Goal: Information Seeking & Learning: Learn about a topic

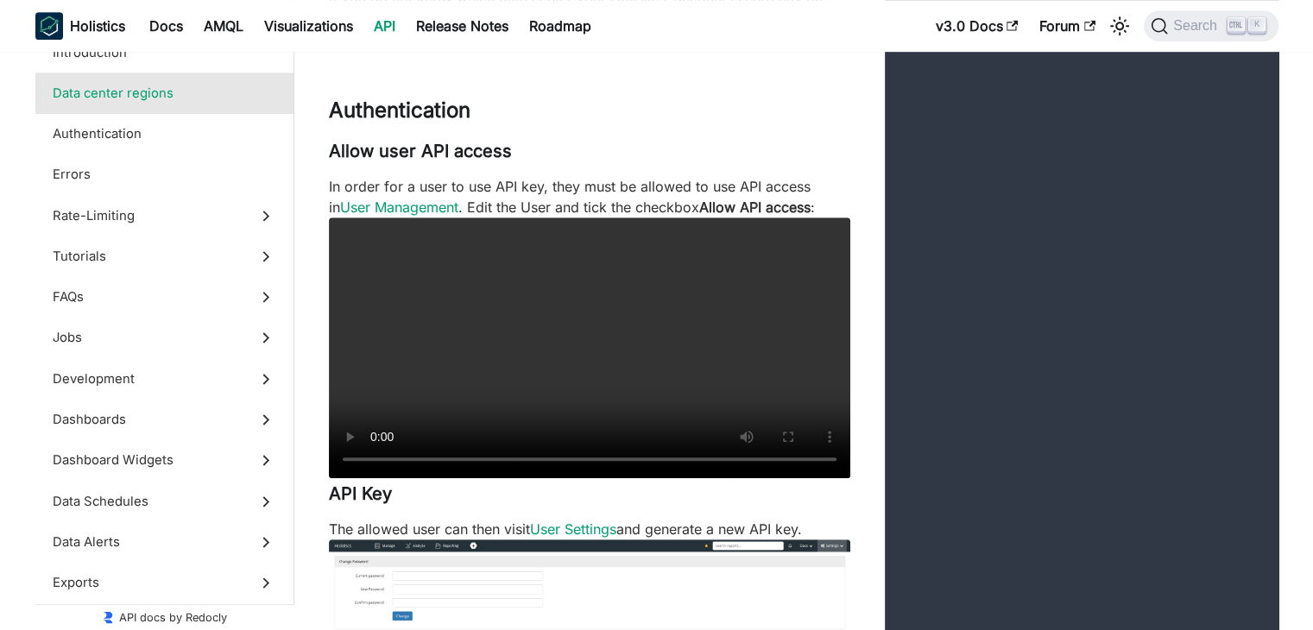
scroll to position [1027, 0]
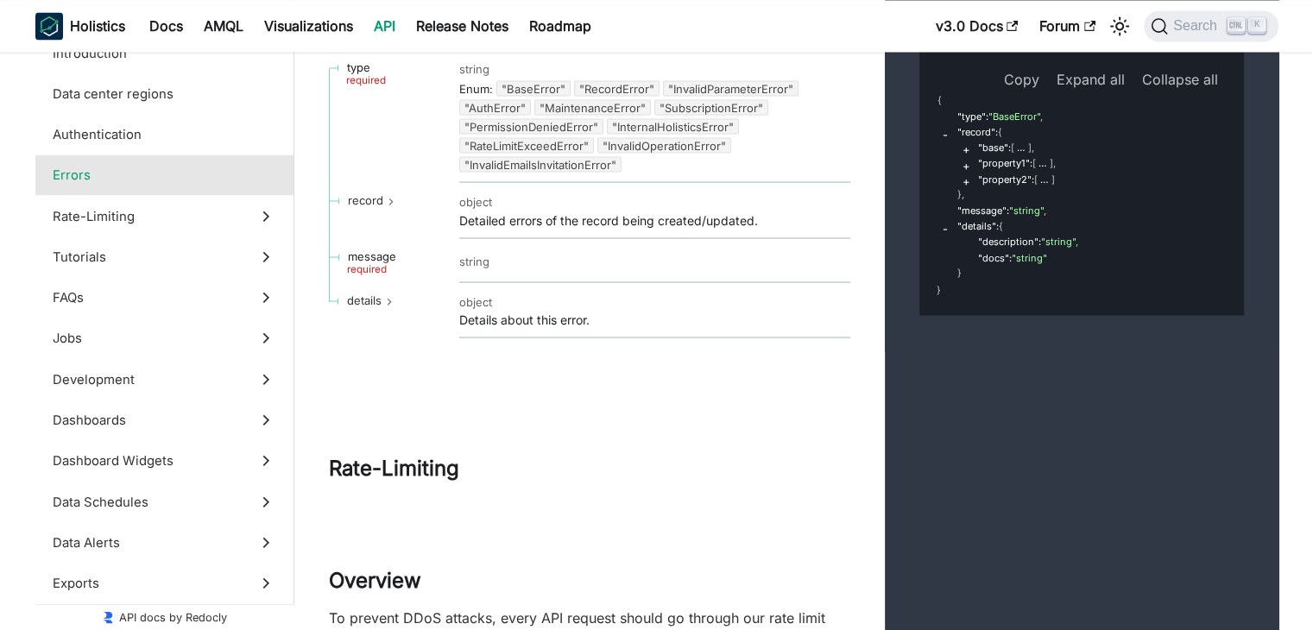
scroll to position [3241, 0]
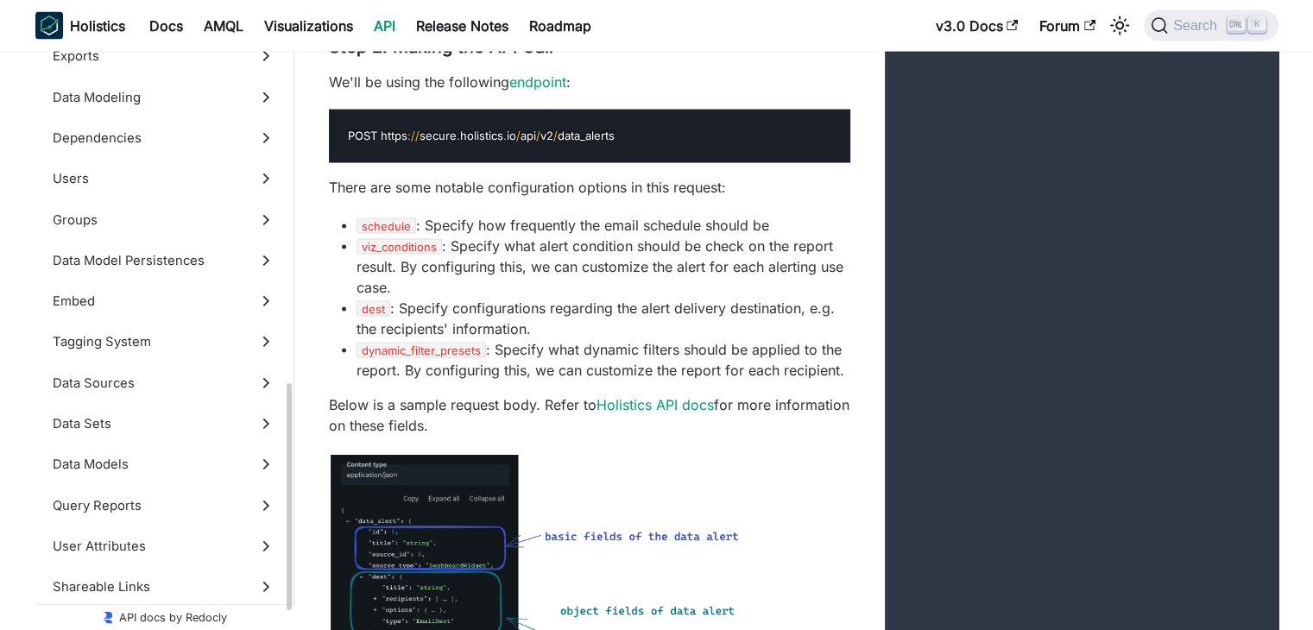
scroll to position [971, 0]
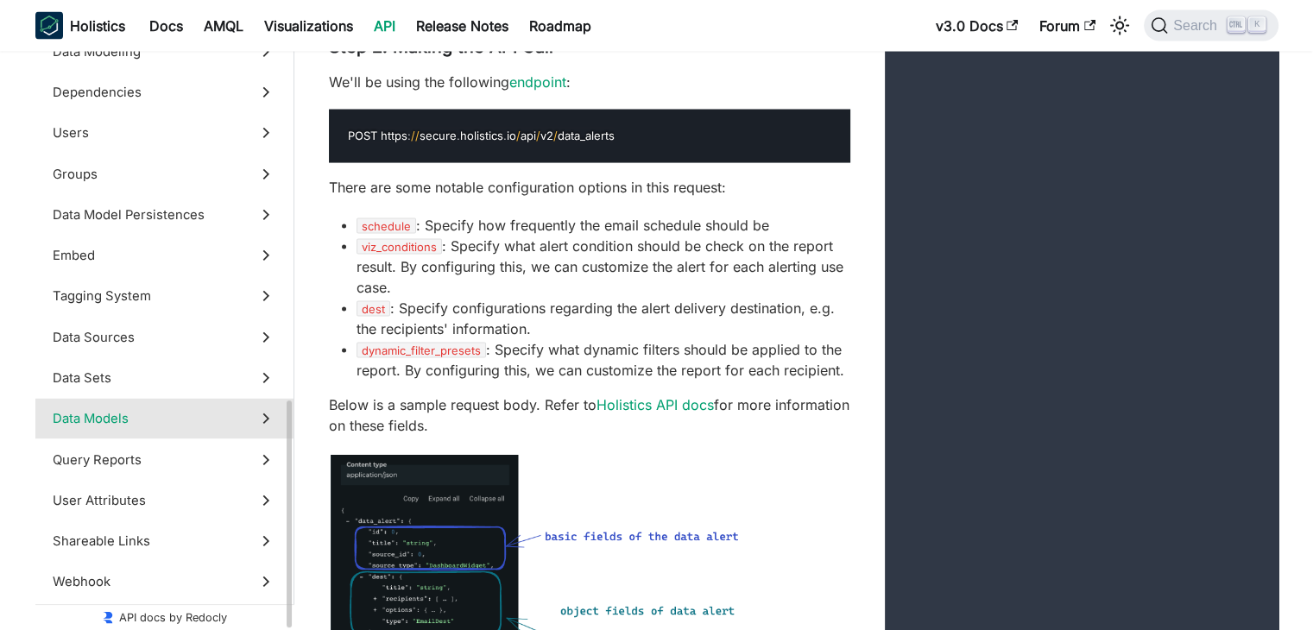
click at [129, 429] on label "Data Models" at bounding box center [164, 419] width 258 height 41
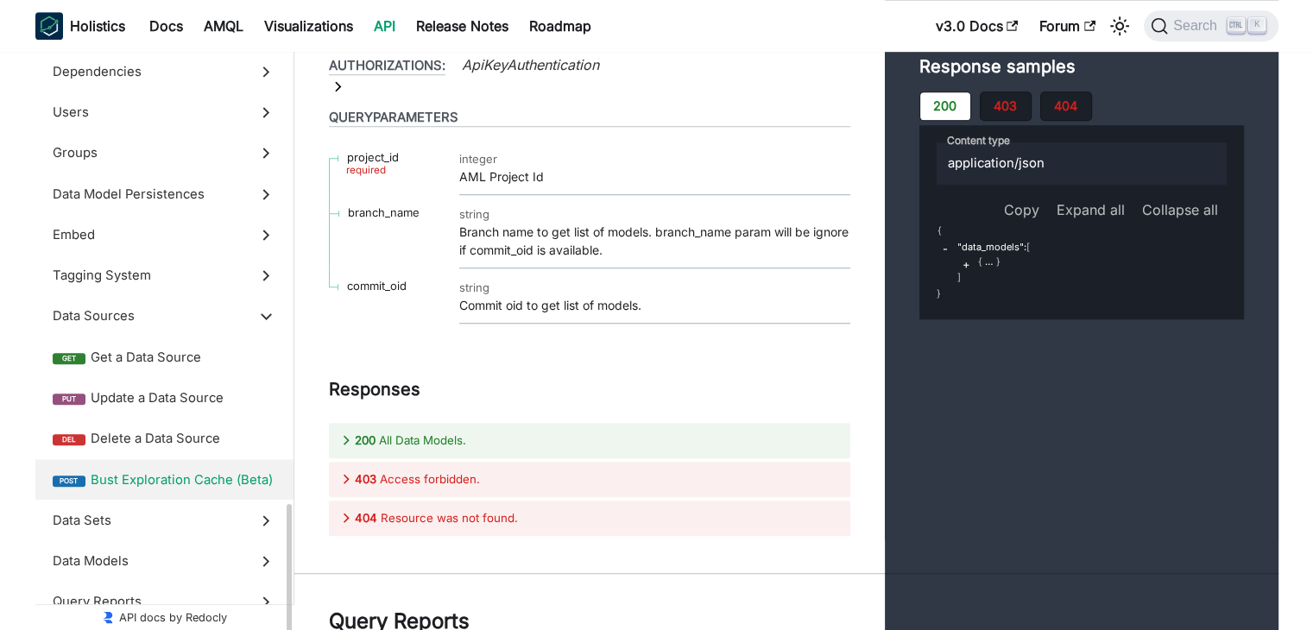
scroll to position [735, 0]
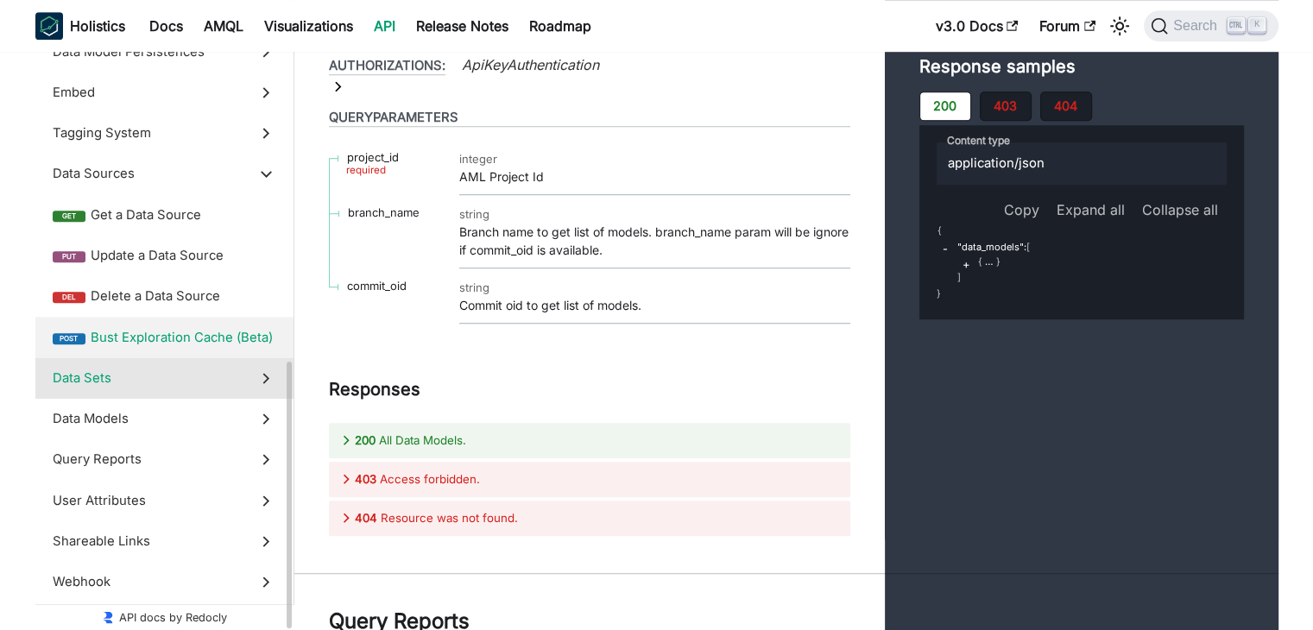
click at [128, 369] on span "Data Sets" at bounding box center [148, 378] width 191 height 19
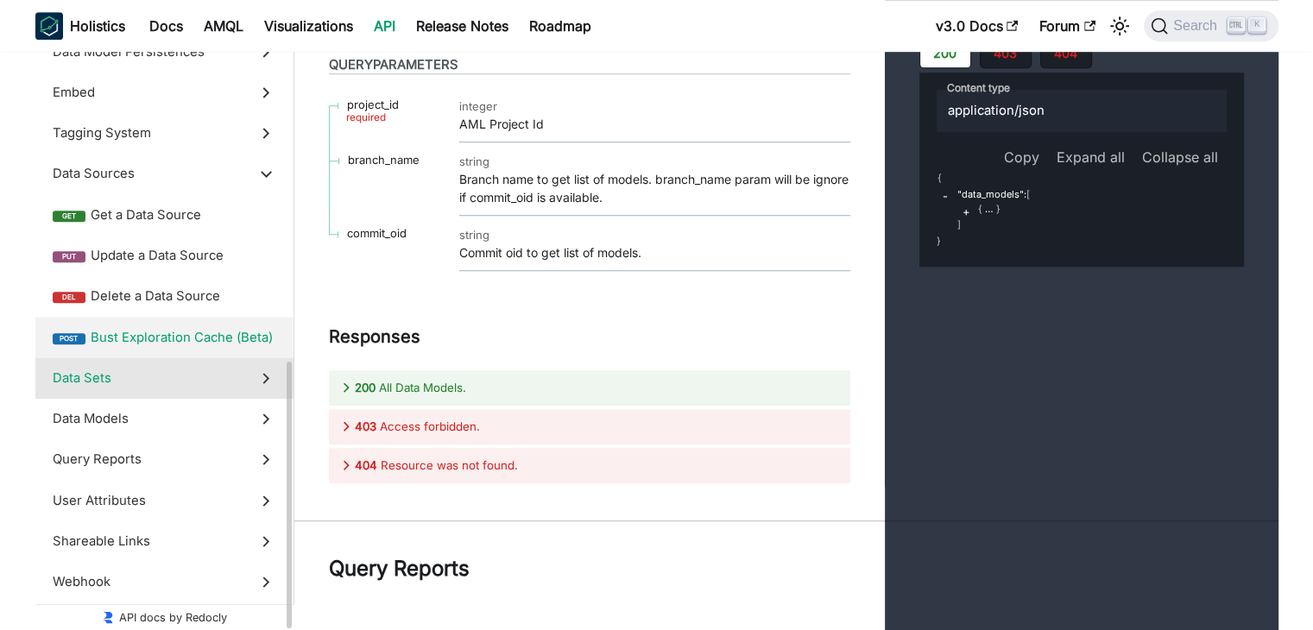
scroll to position [653, 0]
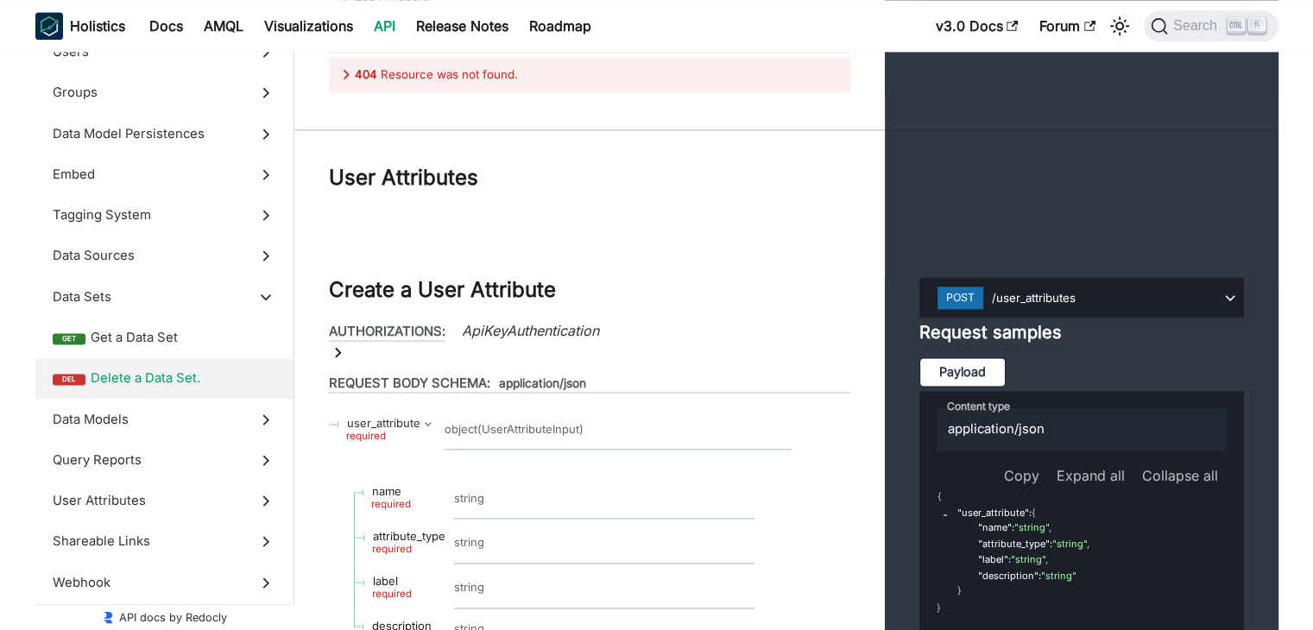
scroll to position [68312, 0]
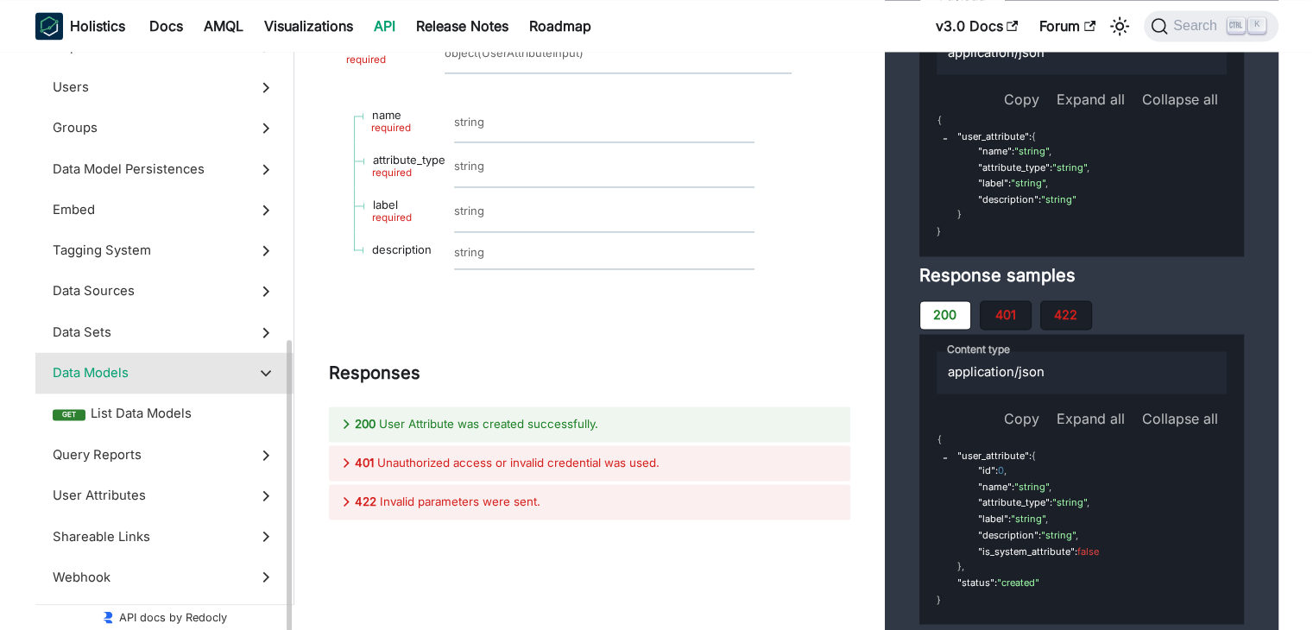
scroll to position [613, 0]
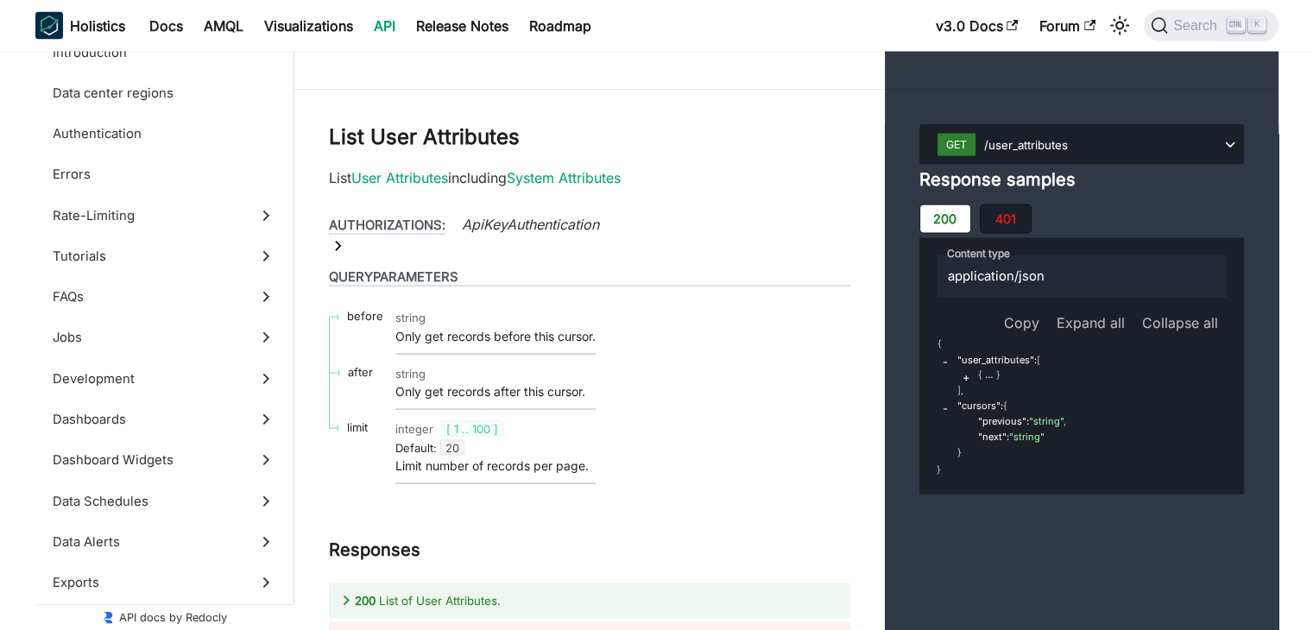
click at [383, 31] on link "API" at bounding box center [384, 26] width 42 height 28
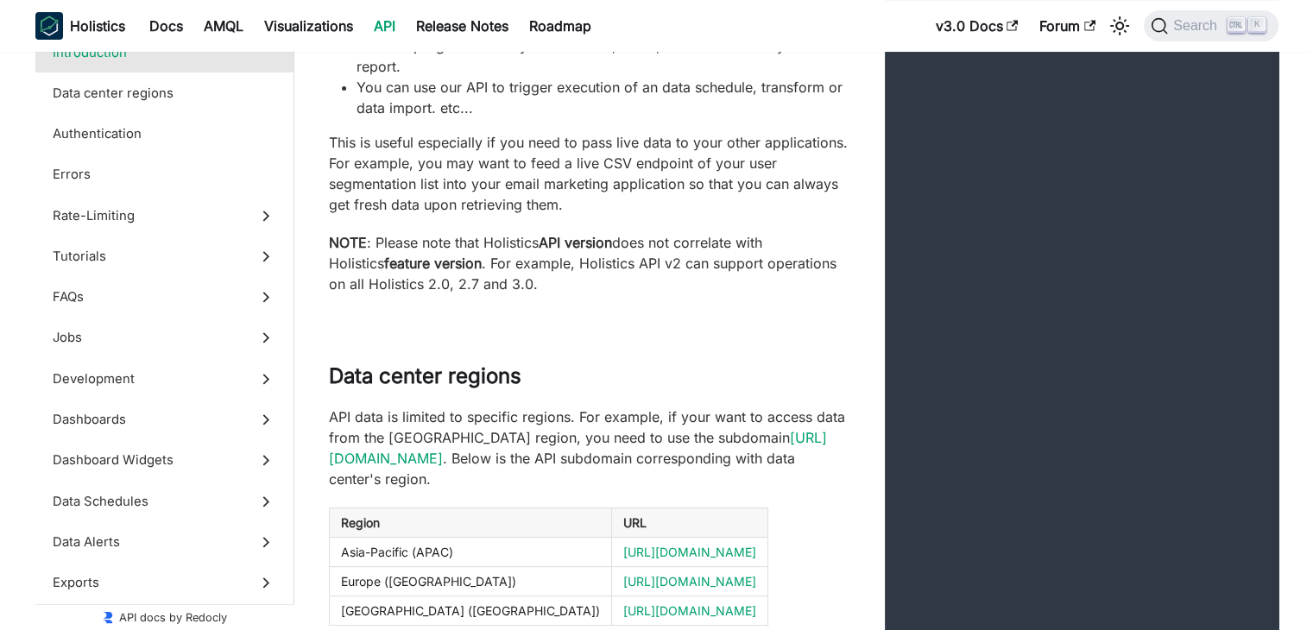
scroll to position [72, 0]
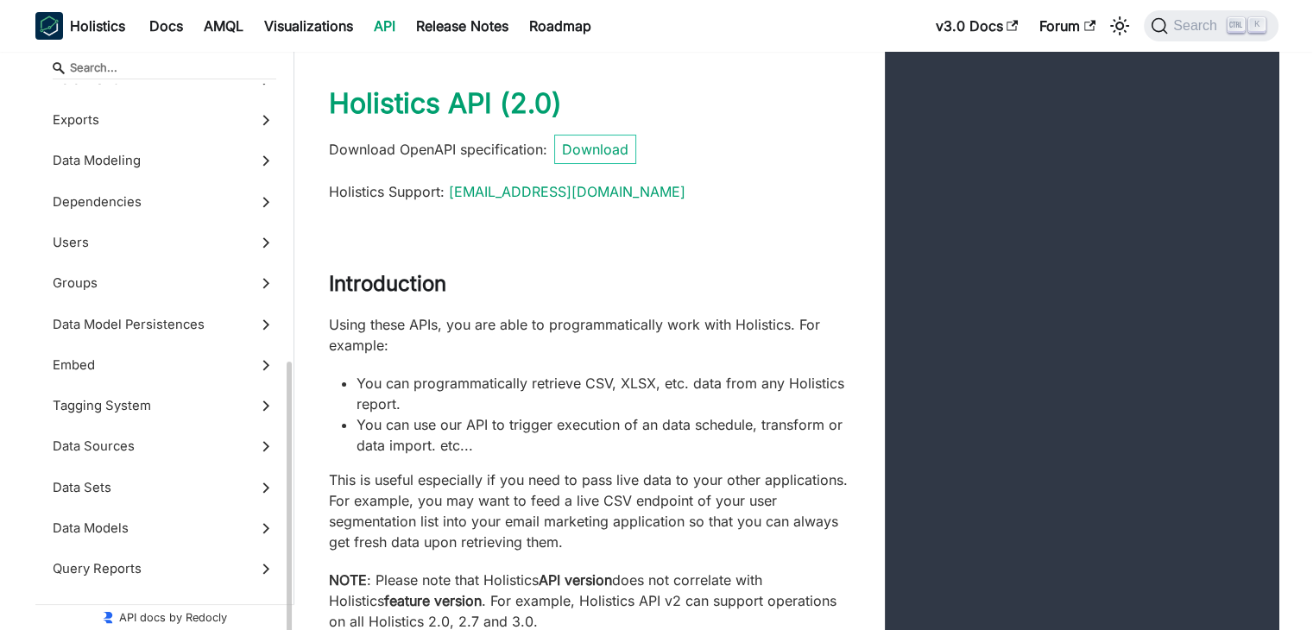
scroll to position [572, 0]
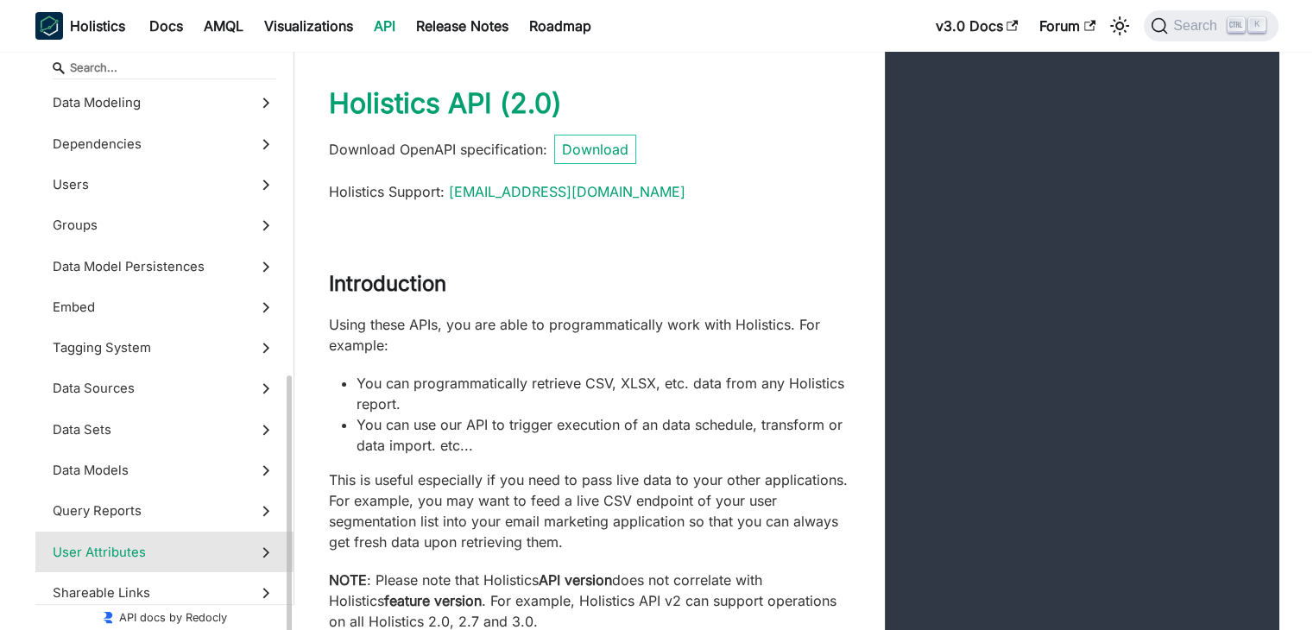
click at [208, 547] on span "User Attributes" at bounding box center [148, 552] width 191 height 19
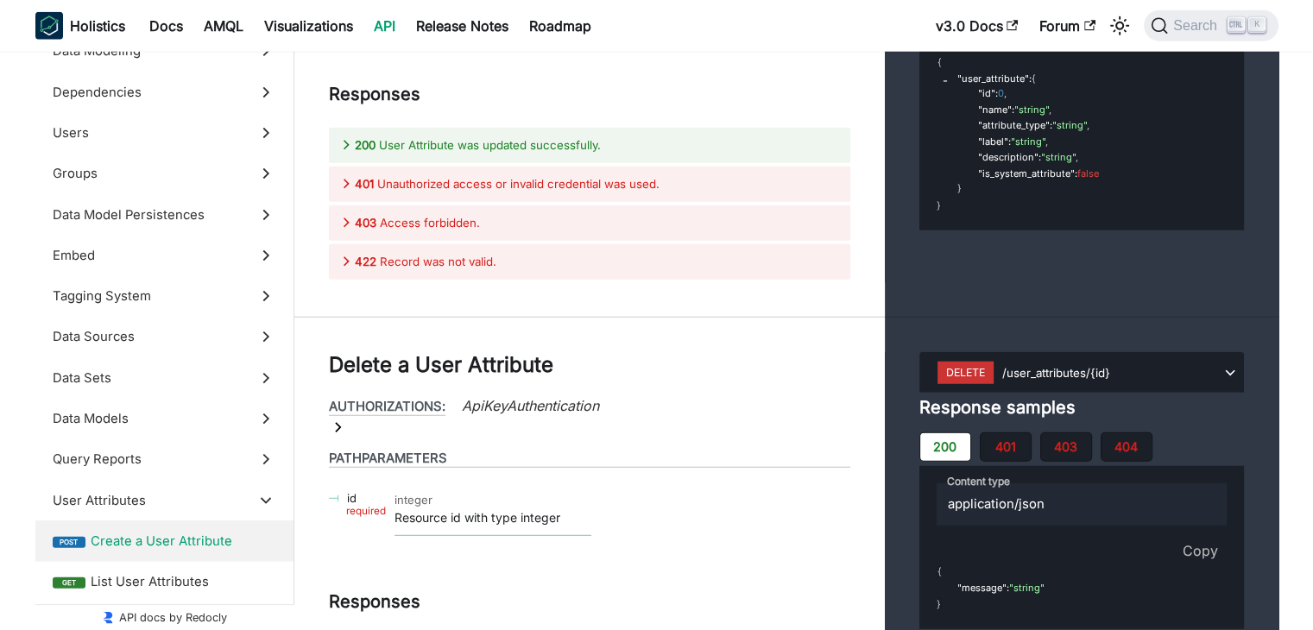
scroll to position [70172, 0]
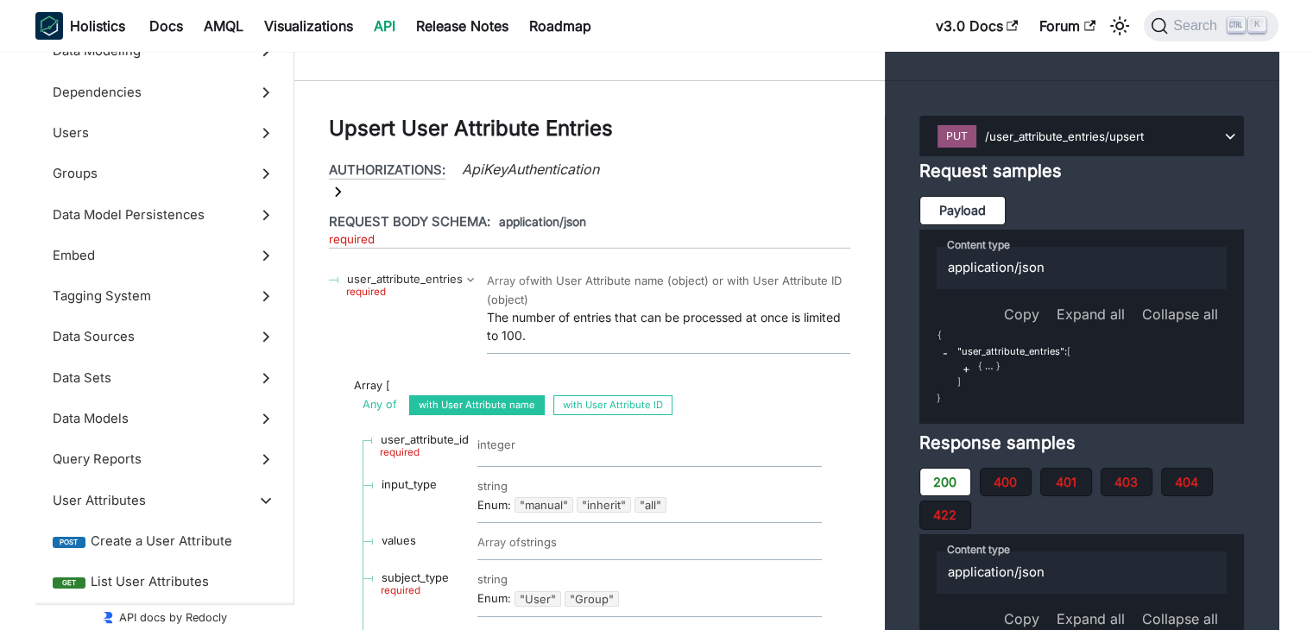
scroll to position [72001, 0]
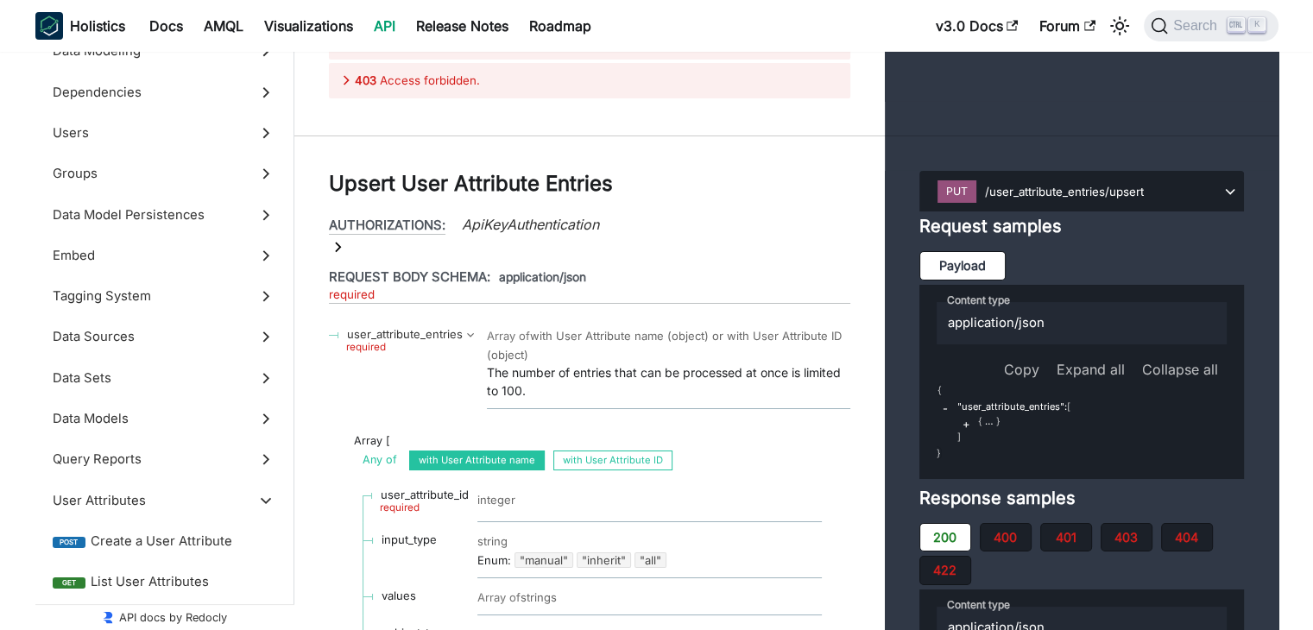
scroll to position [71919, 0]
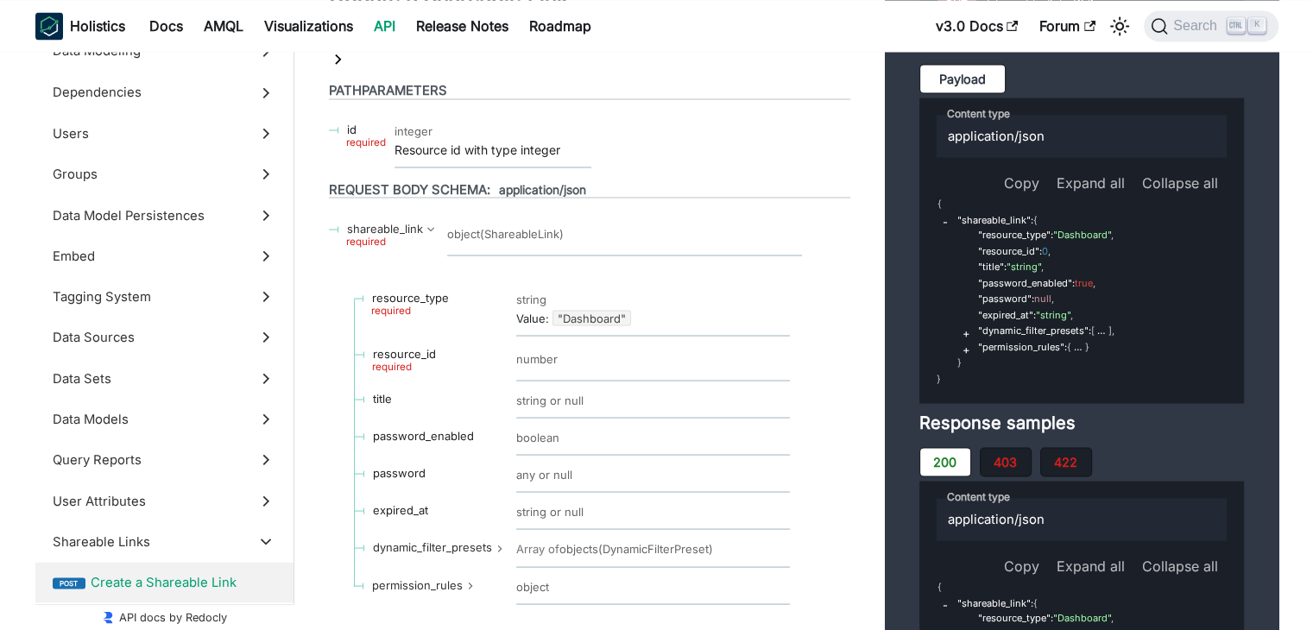
scroll to position [75443, 0]
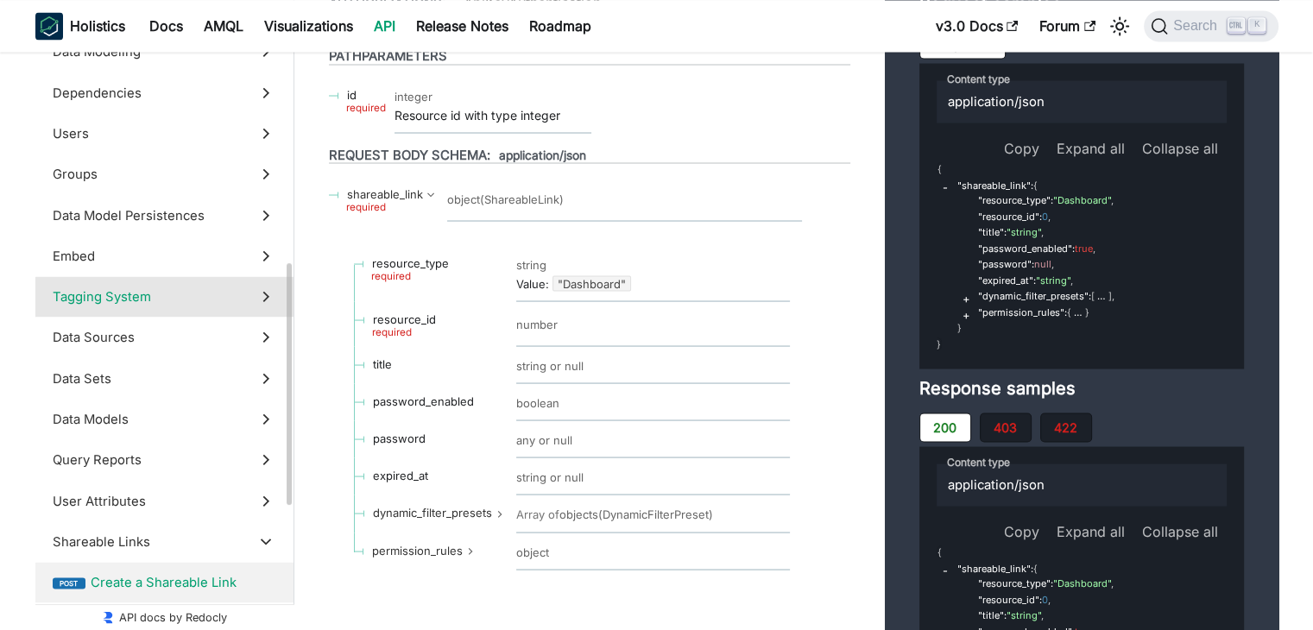
click at [147, 315] on label "Tagging System" at bounding box center [164, 296] width 258 height 41
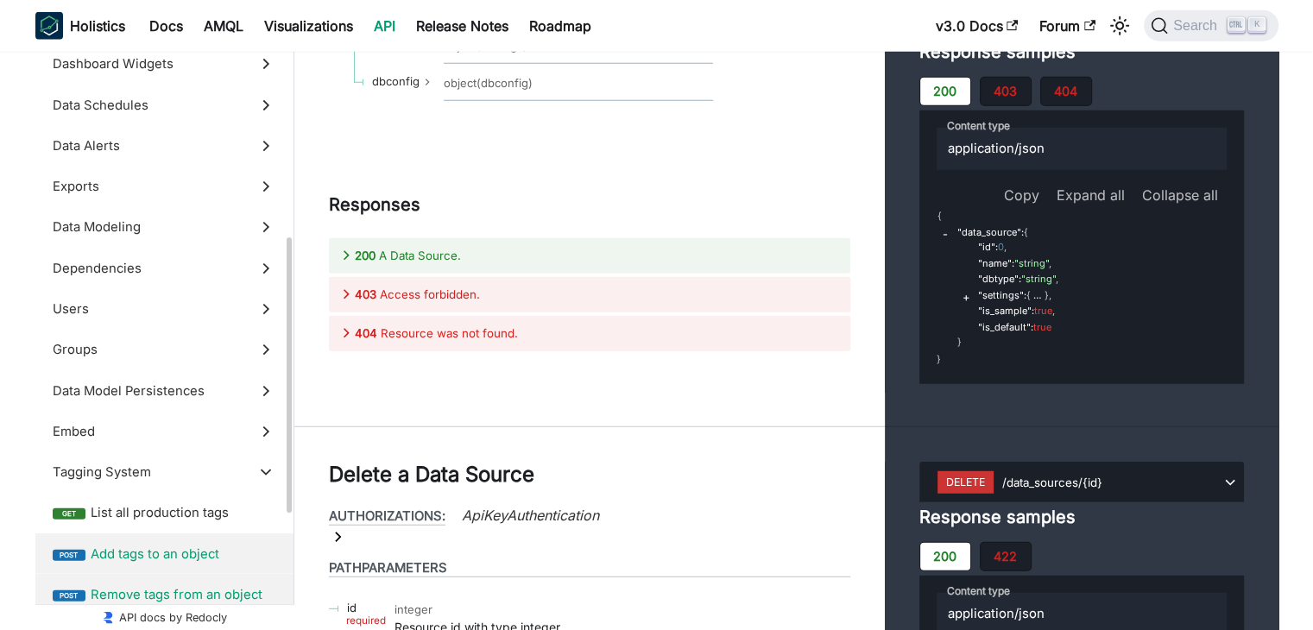
scroll to position [395, 0]
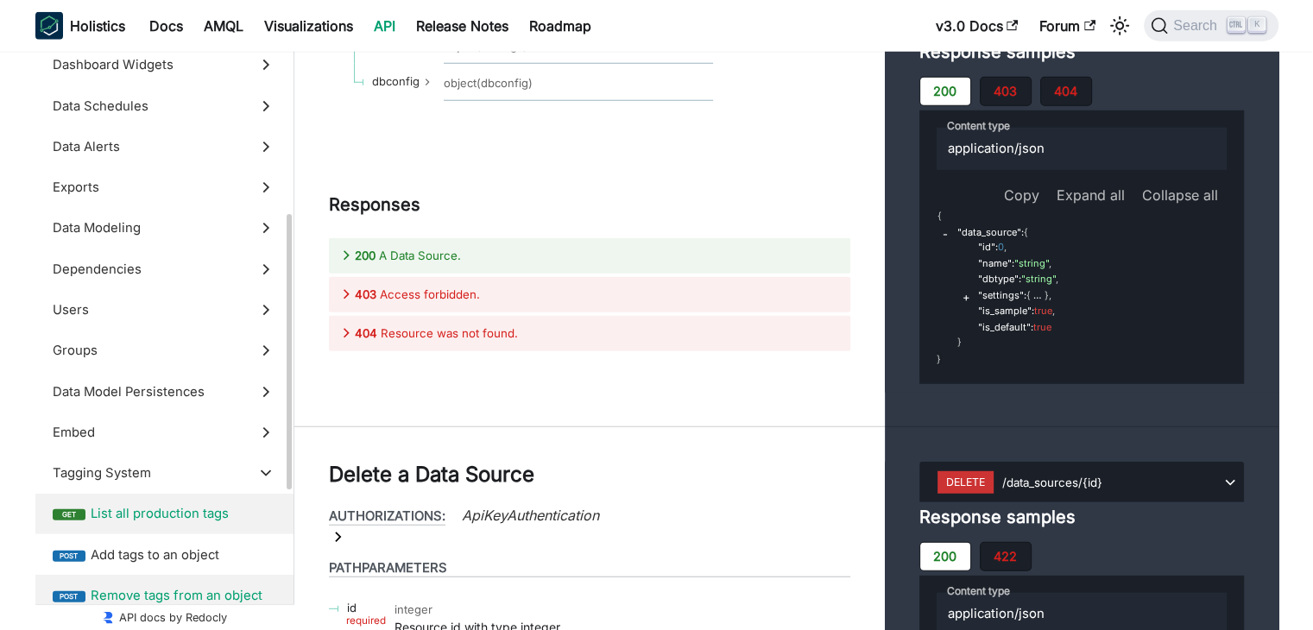
click at [104, 515] on span "List all production tags" at bounding box center [184, 513] width 186 height 19
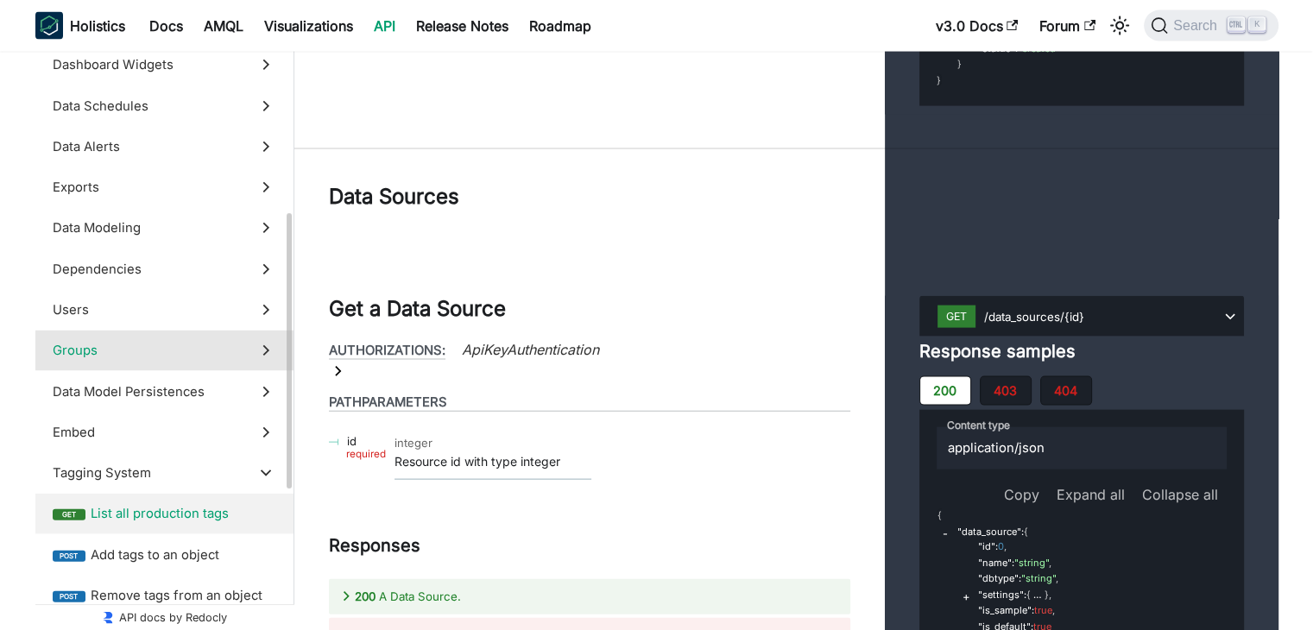
click at [177, 337] on label "Groups" at bounding box center [164, 351] width 258 height 41
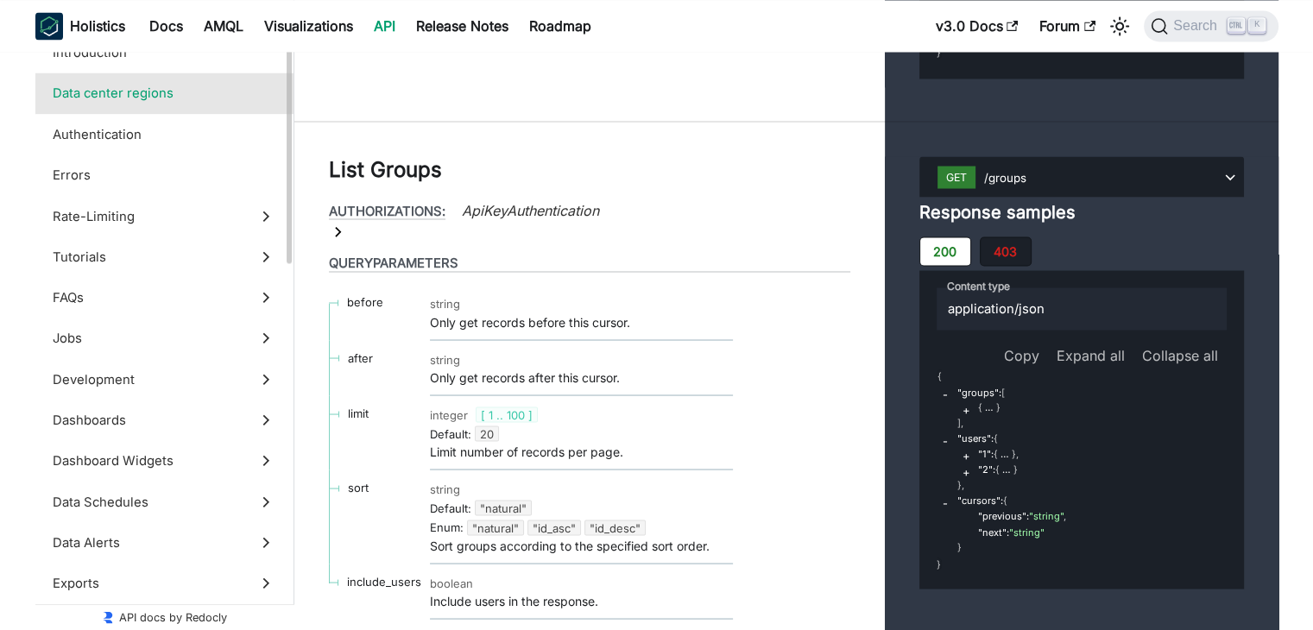
click at [134, 73] on label "Data center regions" at bounding box center [164, 93] width 258 height 41
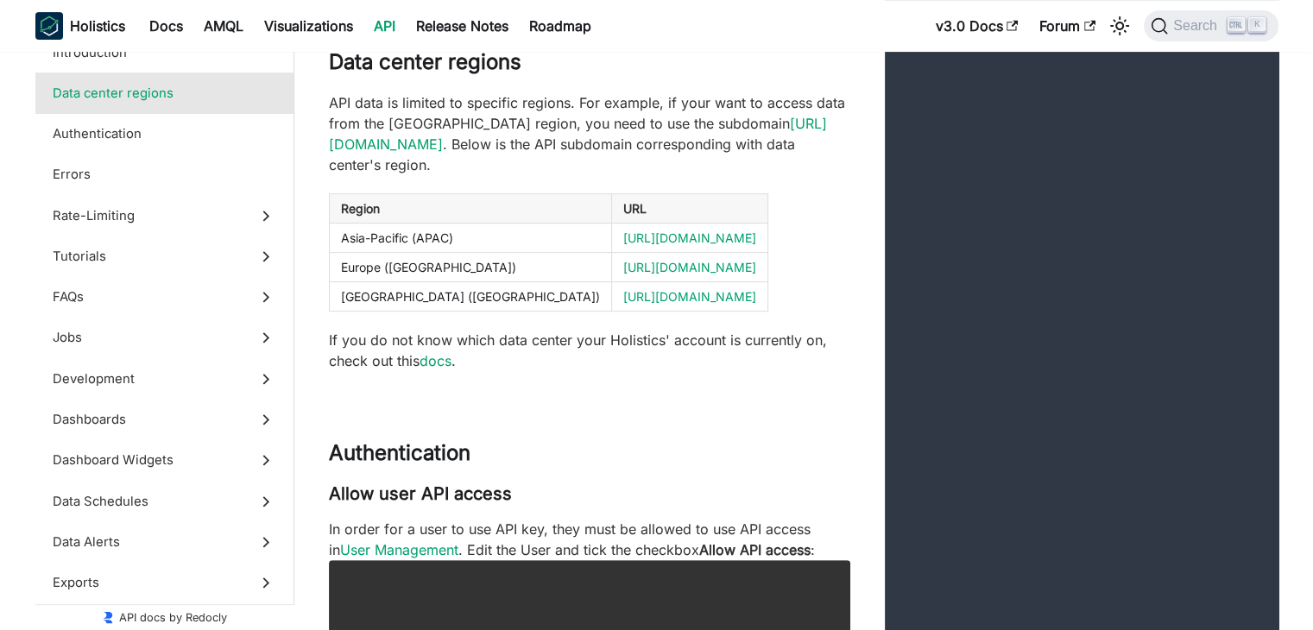
scroll to position [654, 0]
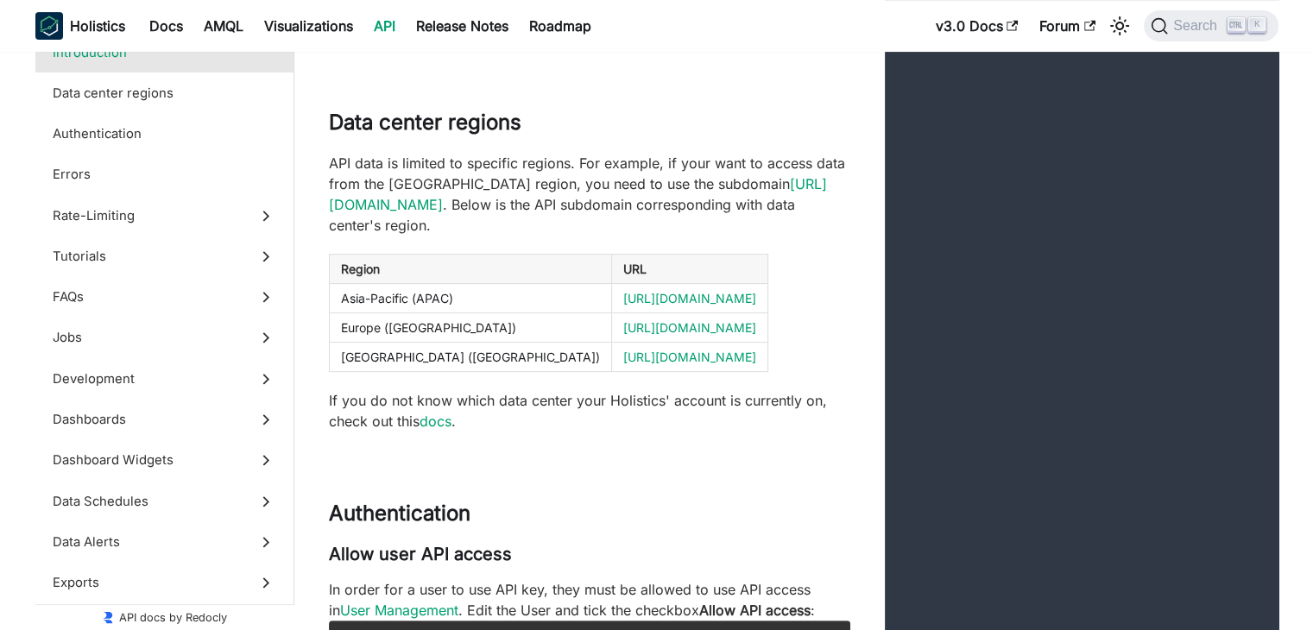
scroll to position [592, 0]
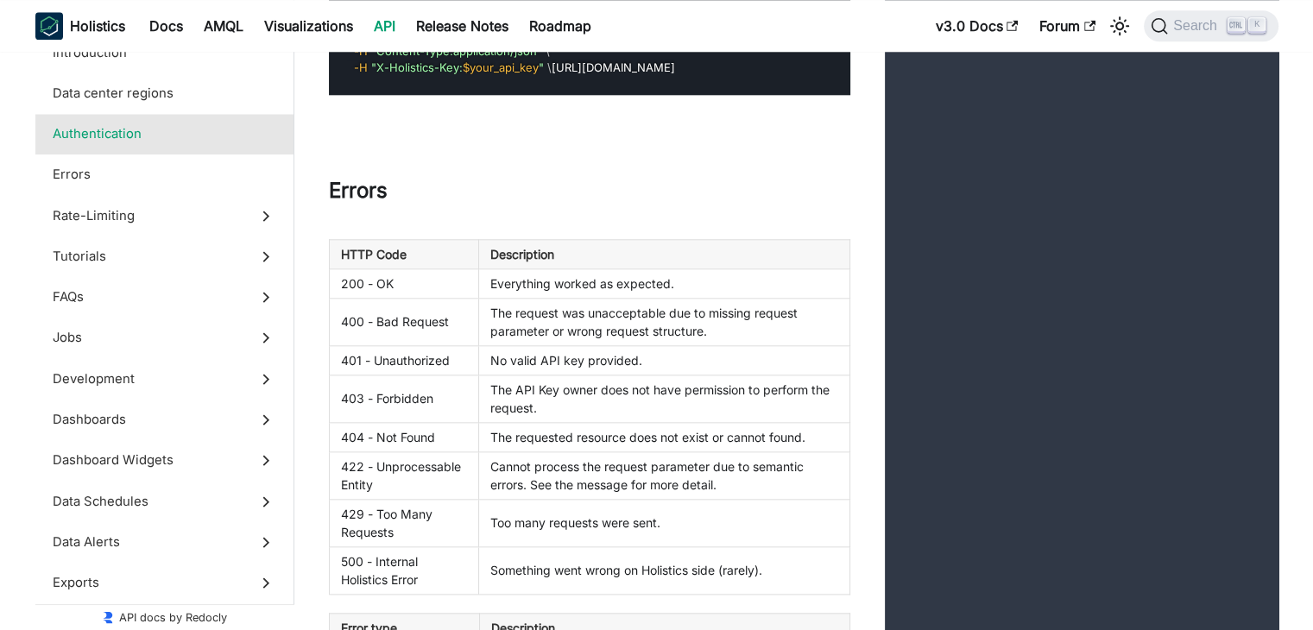
scroll to position [1852, 0]
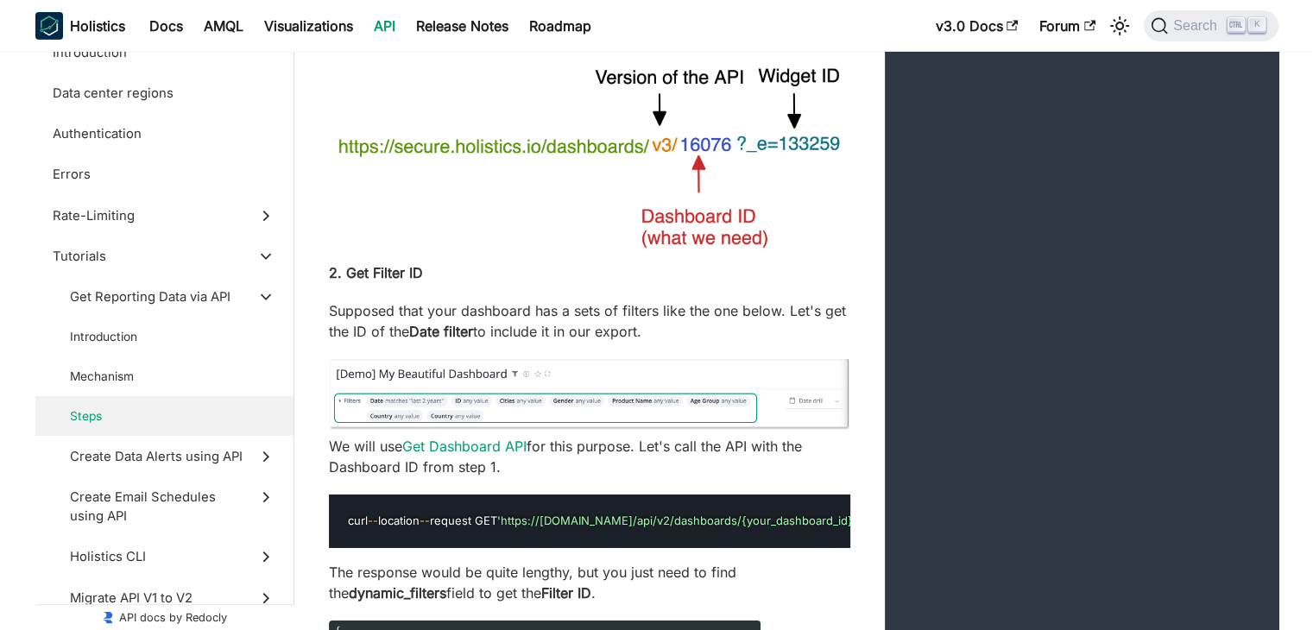
scroll to position [5739, 0]
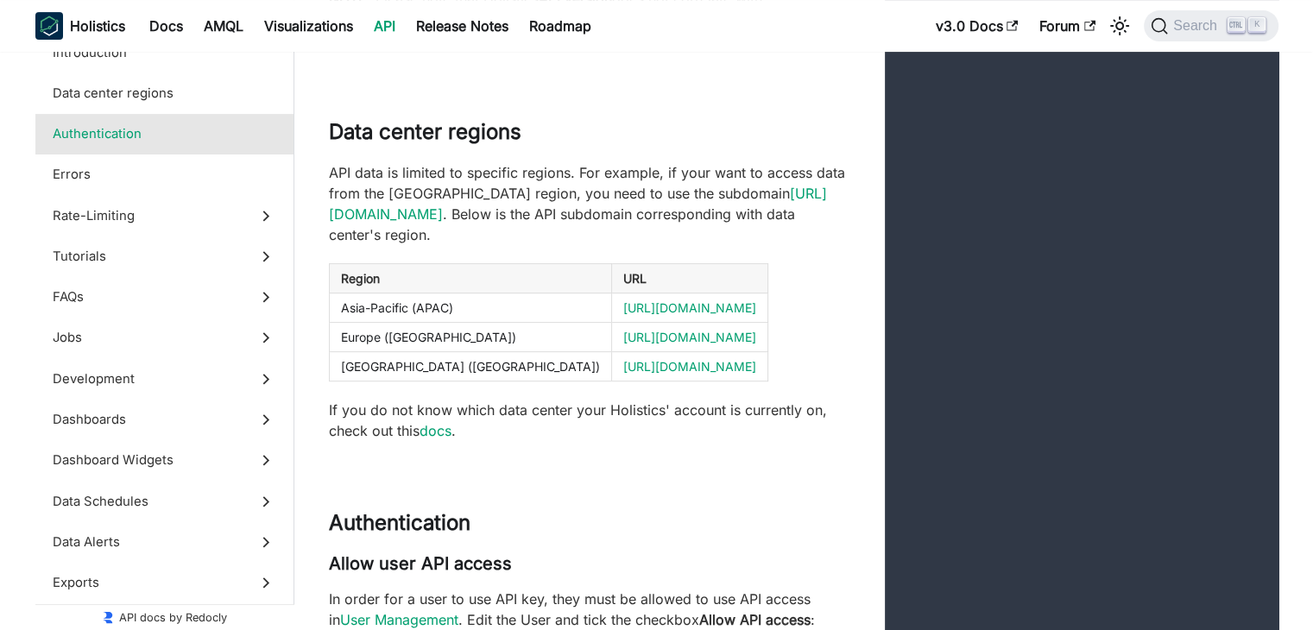
scroll to position [168, 0]
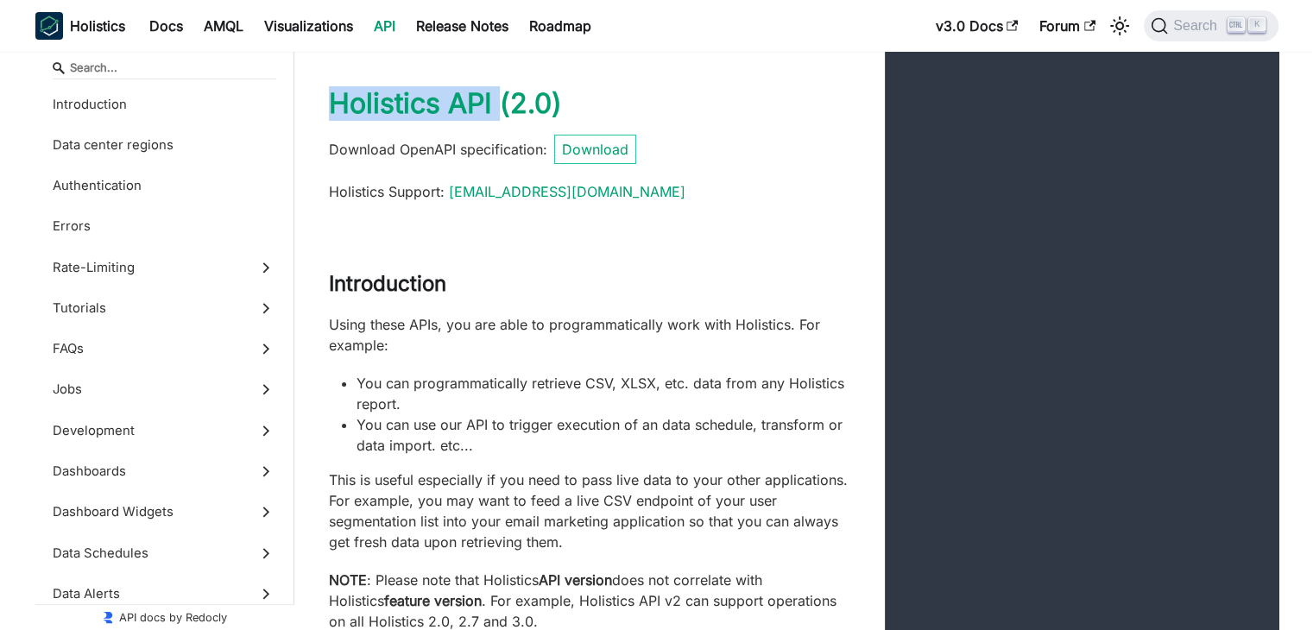
drag, startPoint x: 498, startPoint y: 104, endPoint x: 330, endPoint y: 93, distance: 168.7
click at [330, 93] on h1 "Holistics API ( 2.0 )" at bounding box center [589, 103] width 521 height 35
copy h1 "Holistics API"
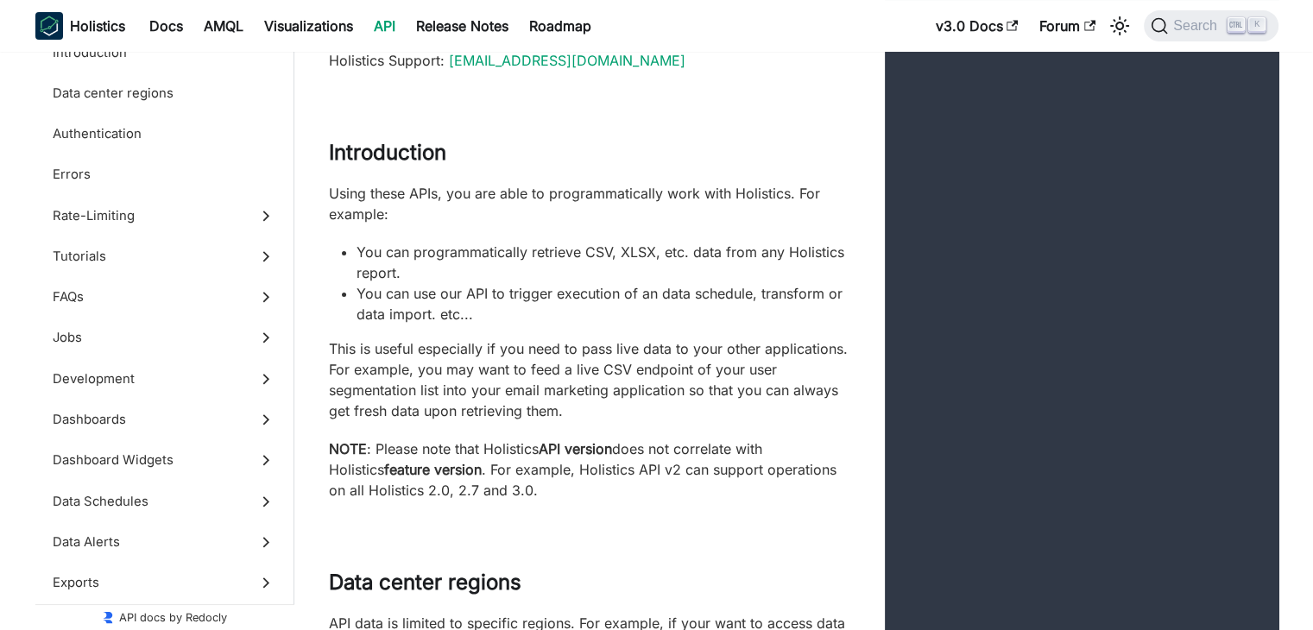
scroll to position [128, 0]
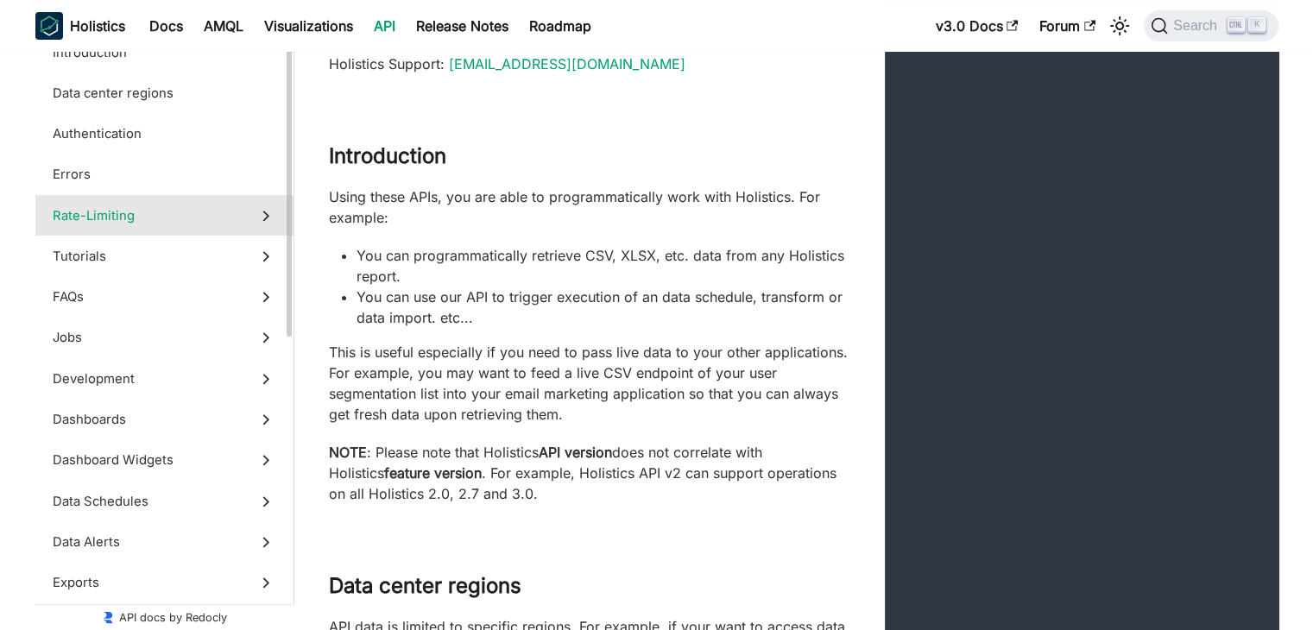
click at [193, 198] on label "Rate-Limiting" at bounding box center [164, 215] width 258 height 41
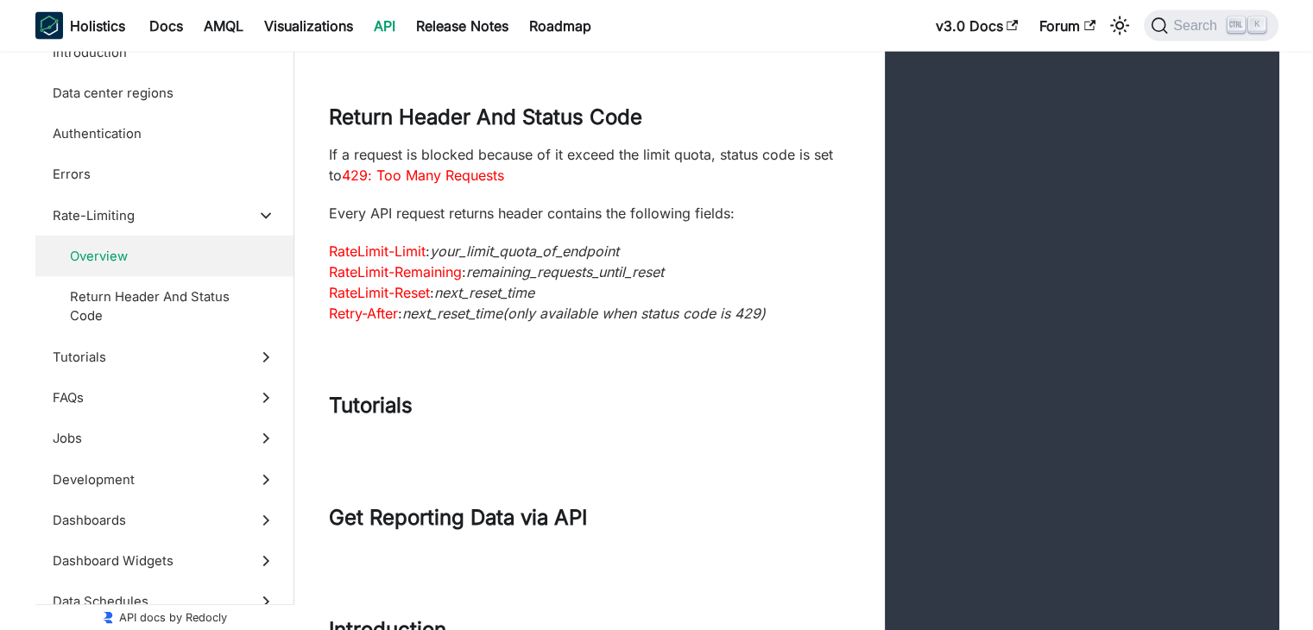
scroll to position [4253, 0]
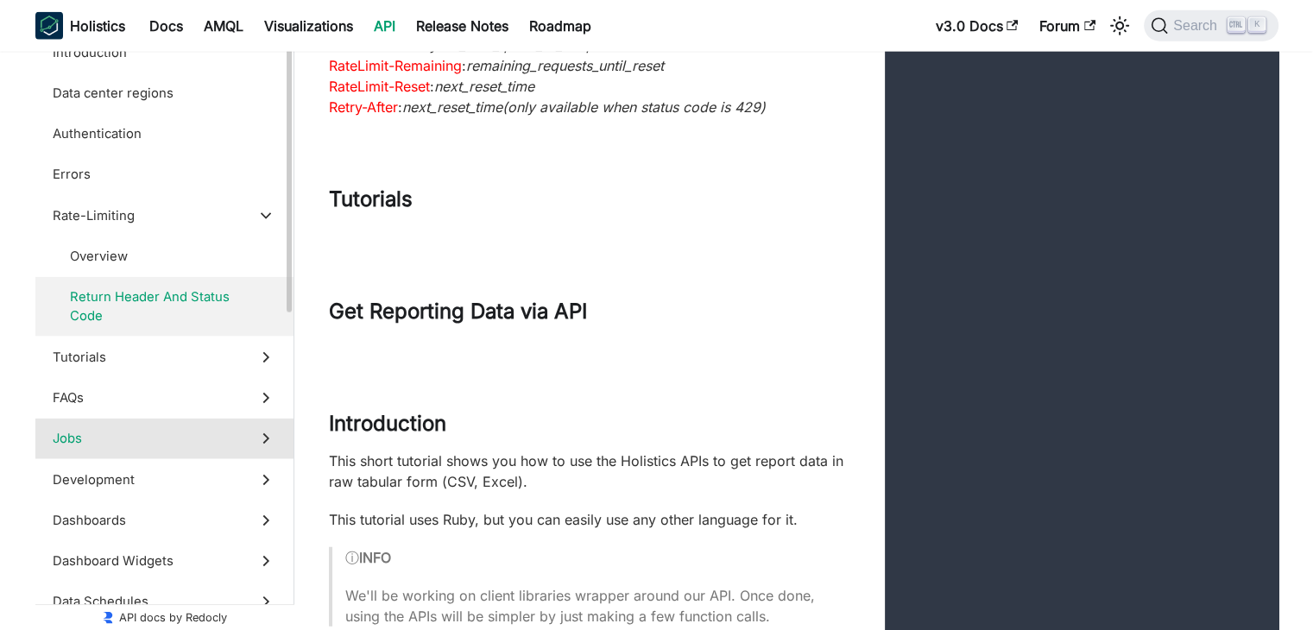
click at [162, 450] on label "Jobs" at bounding box center [164, 439] width 258 height 41
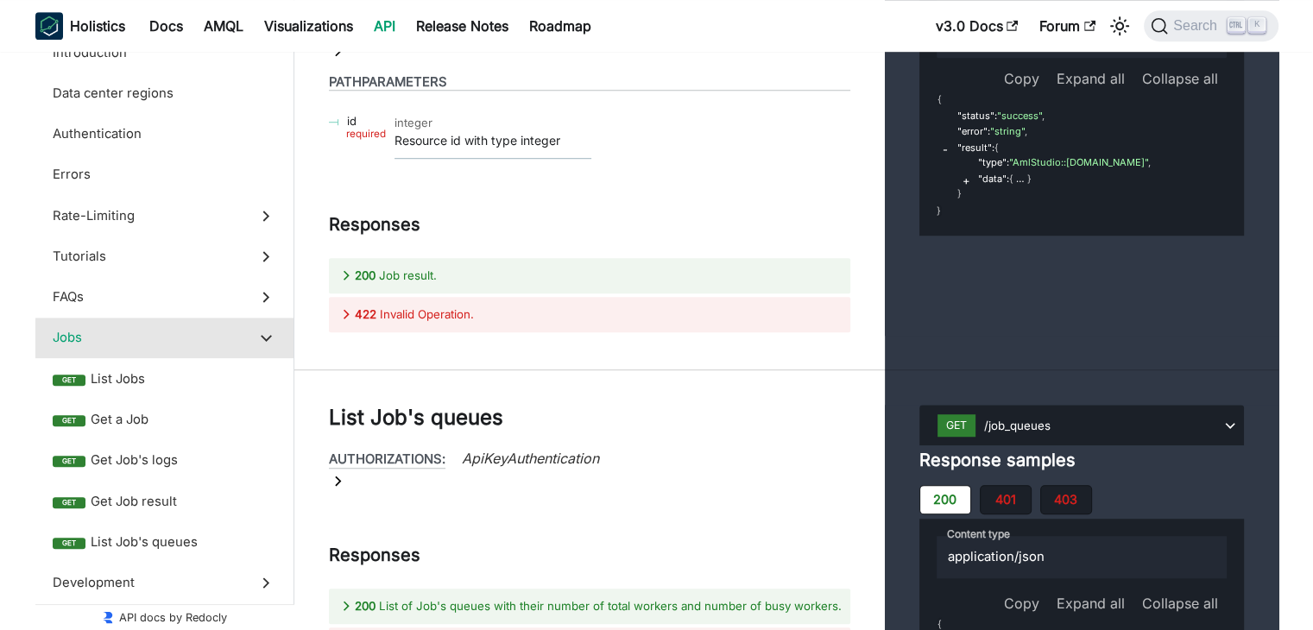
scroll to position [27461, 0]
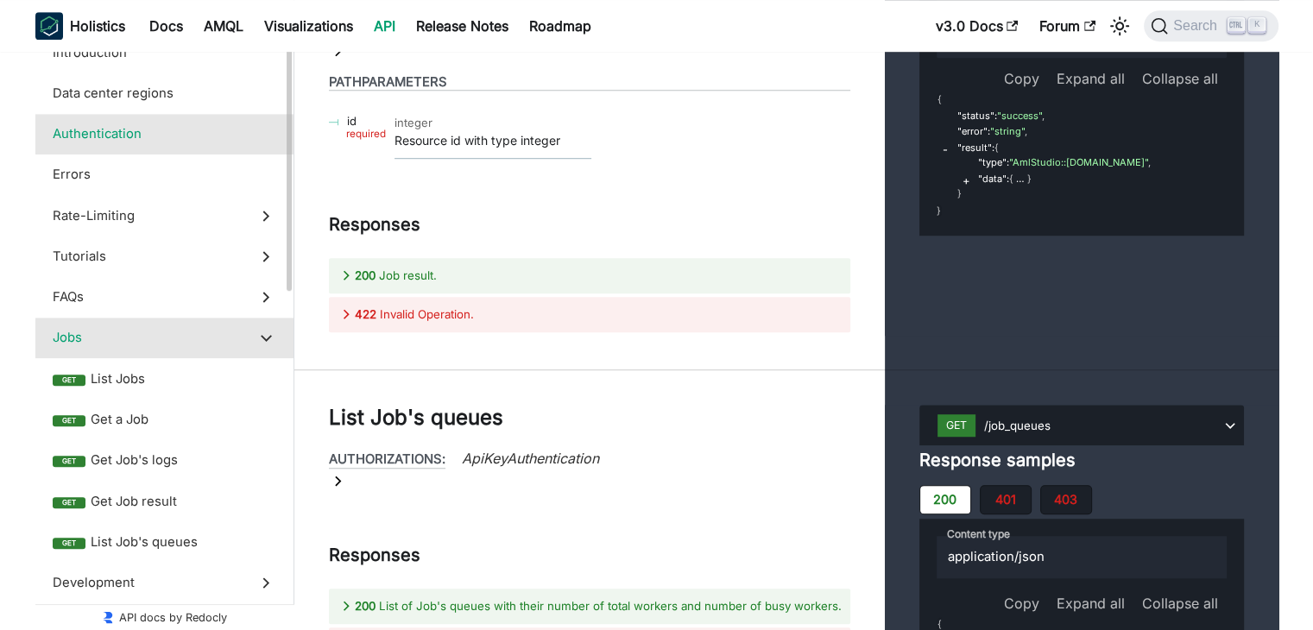
click at [145, 132] on span "Authentication" at bounding box center [148, 133] width 191 height 19
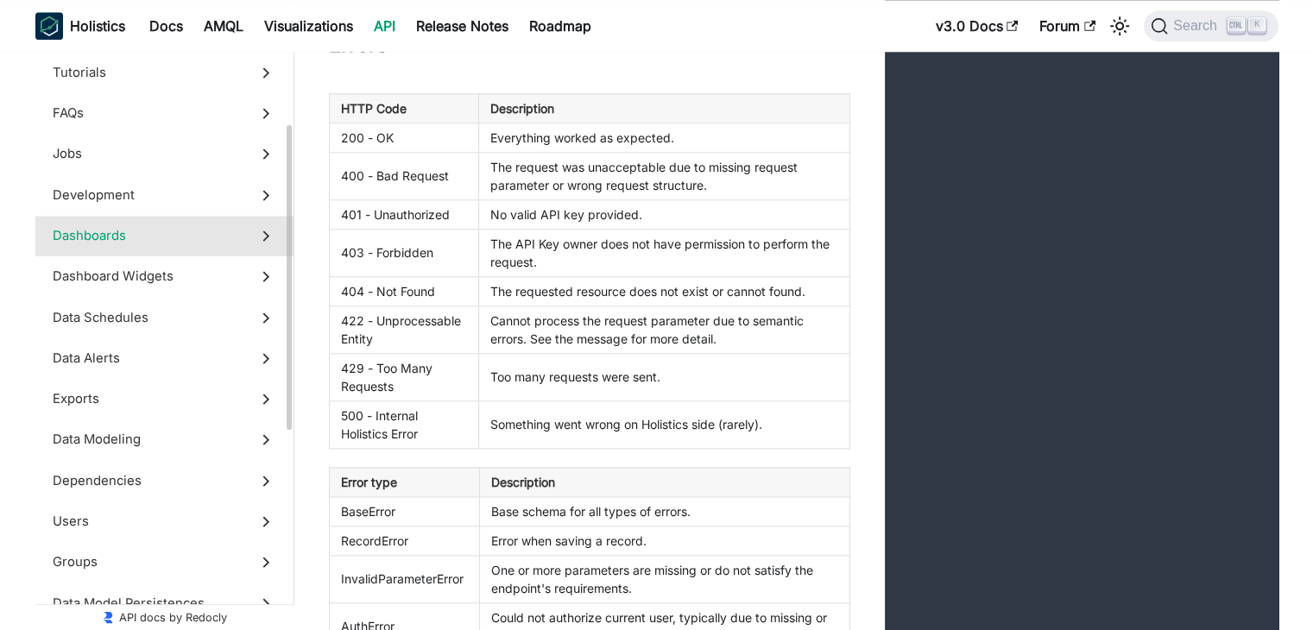
scroll to position [185, 0]
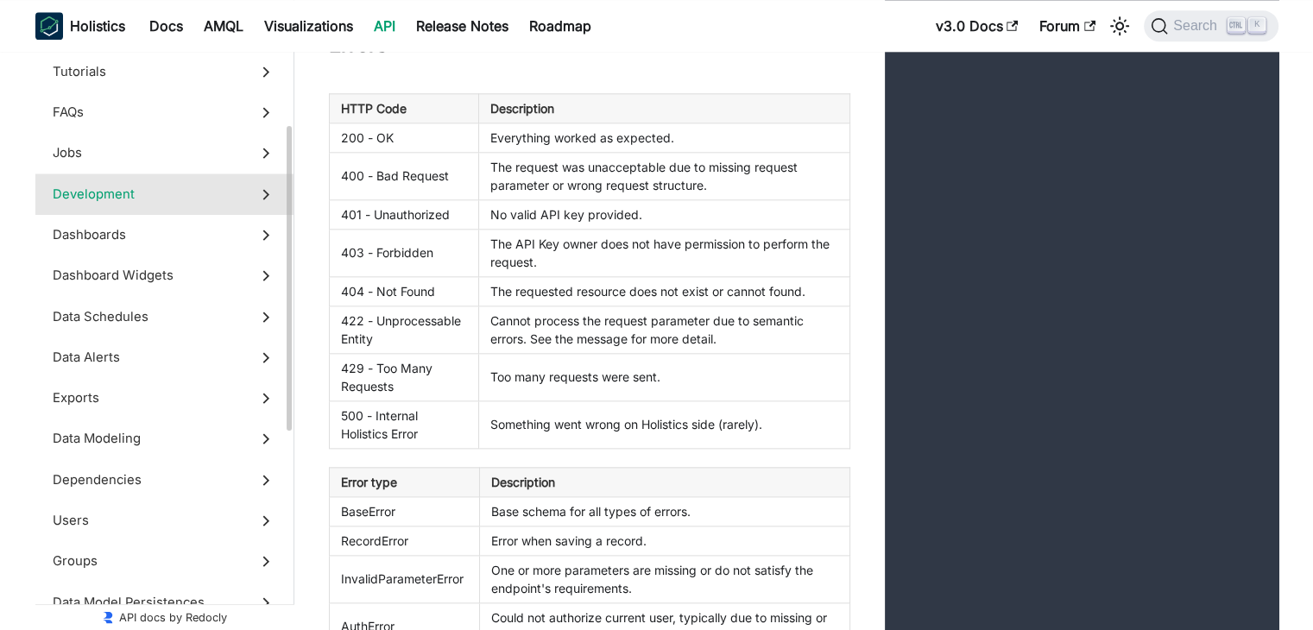
click at [142, 201] on span "Development" at bounding box center [148, 194] width 191 height 19
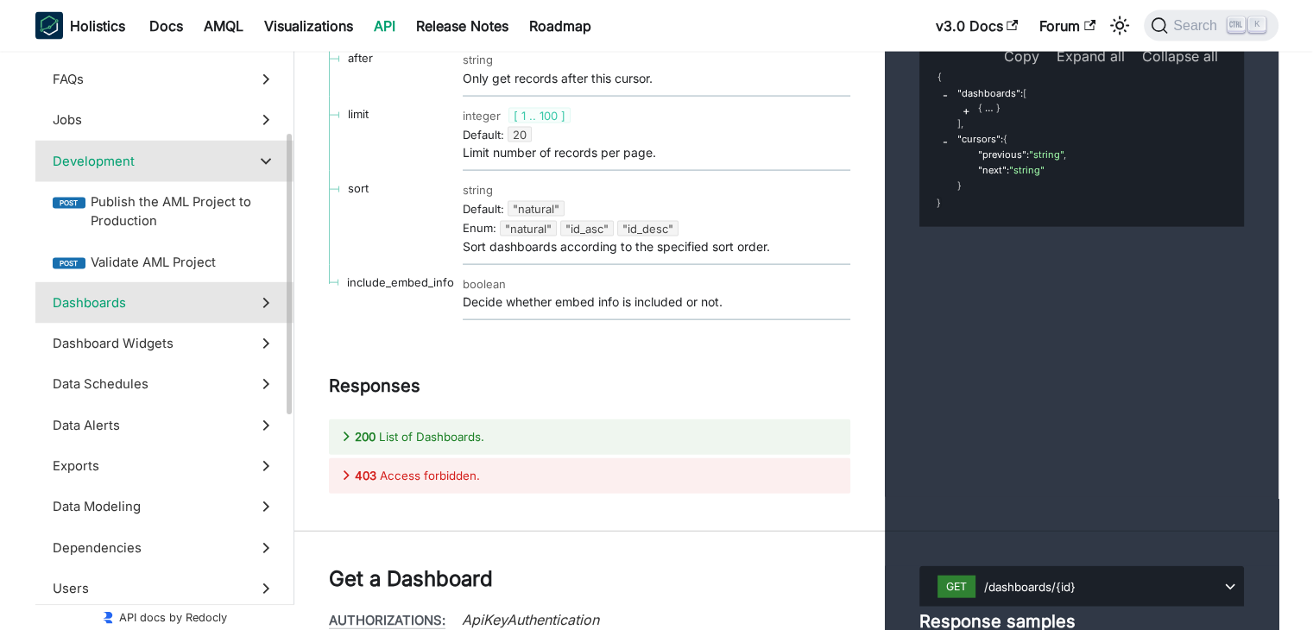
scroll to position [218, 0]
click at [142, 298] on span "Dashboards" at bounding box center [148, 302] width 191 height 19
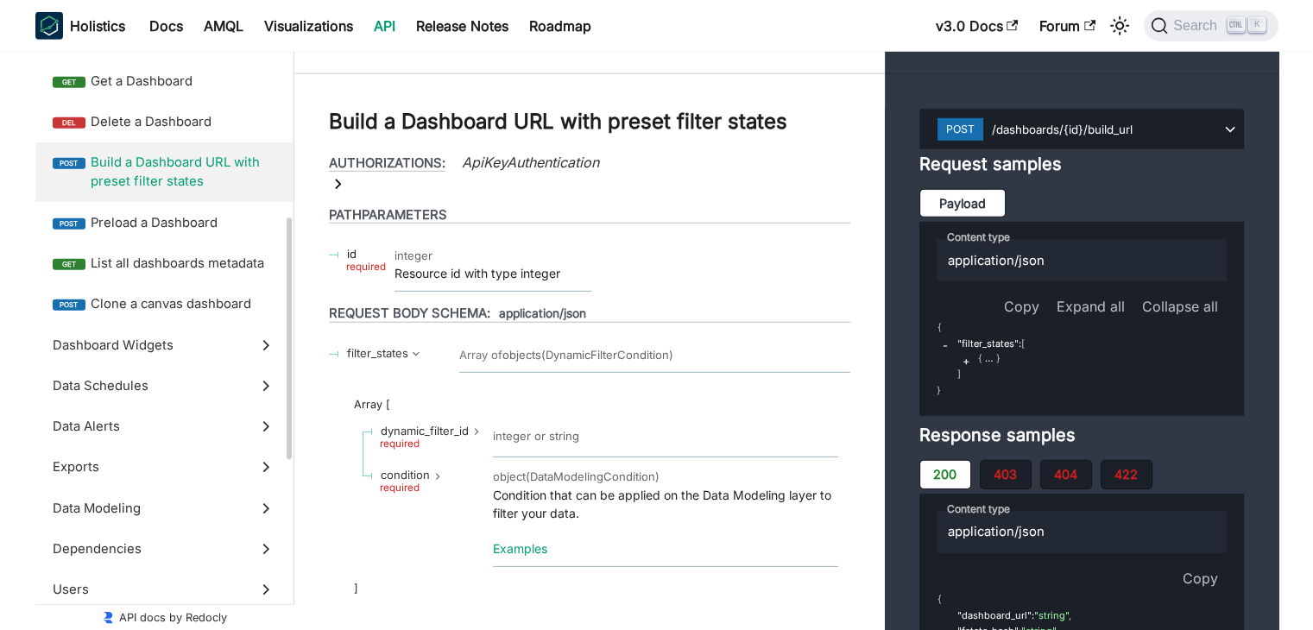
scroll to position [432, 0]
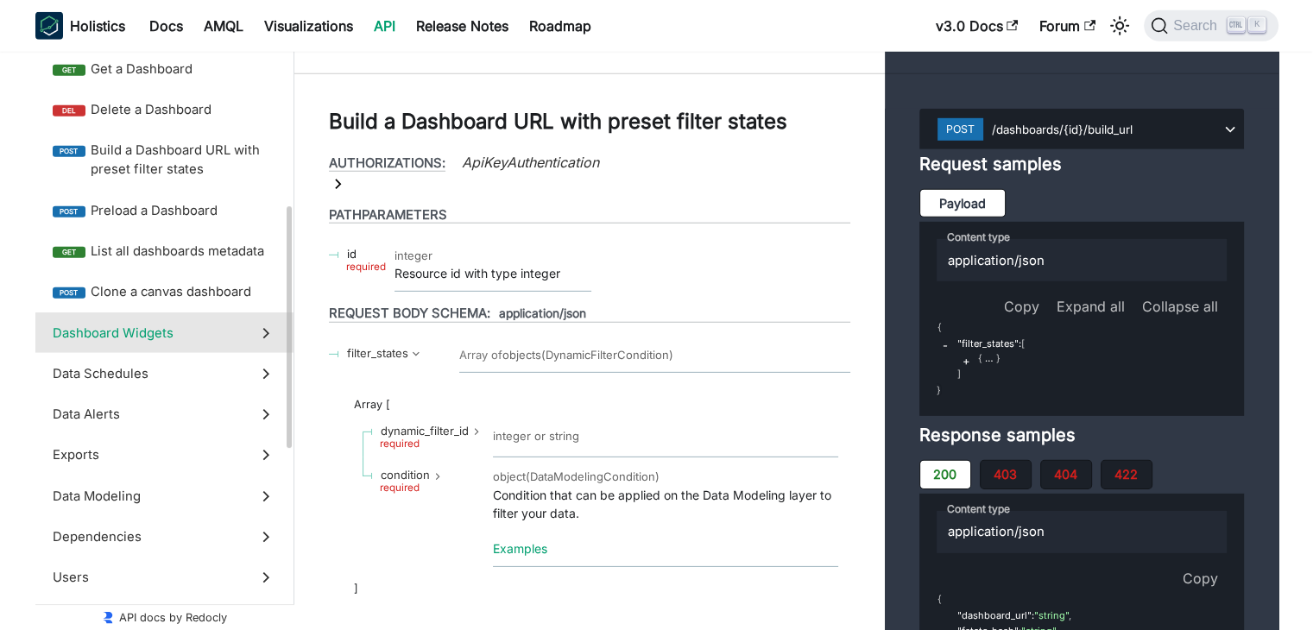
click at [120, 350] on label "Dashboard Widgets" at bounding box center [164, 332] width 258 height 41
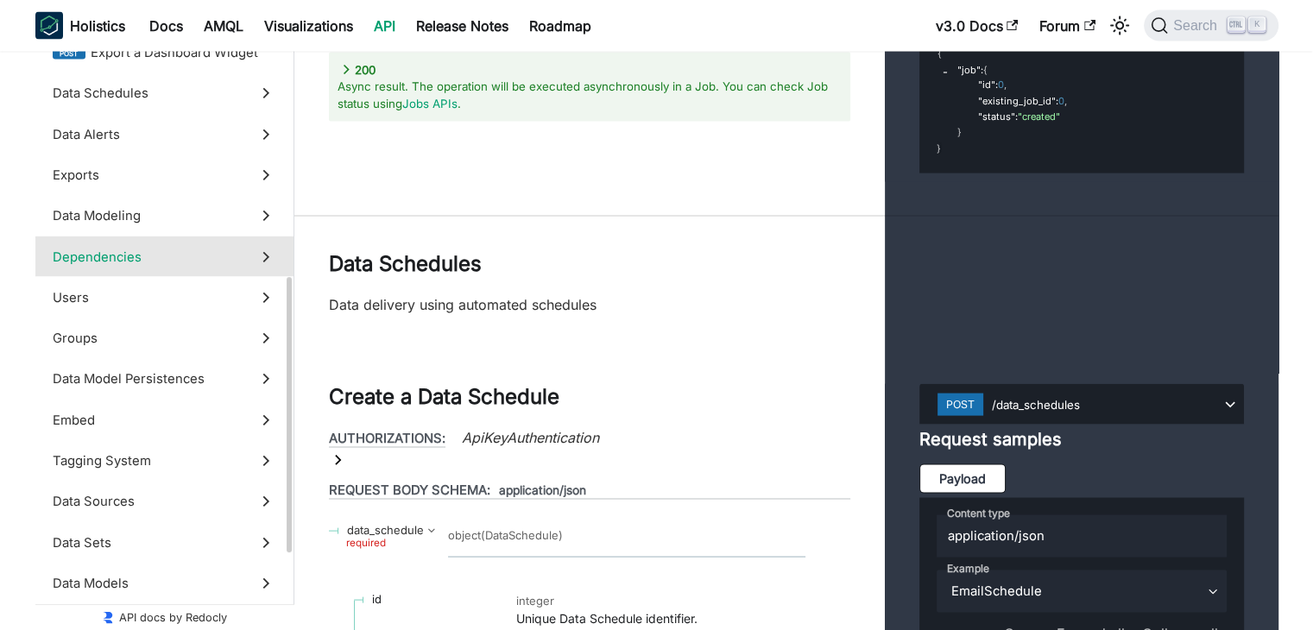
scroll to position [531, 0]
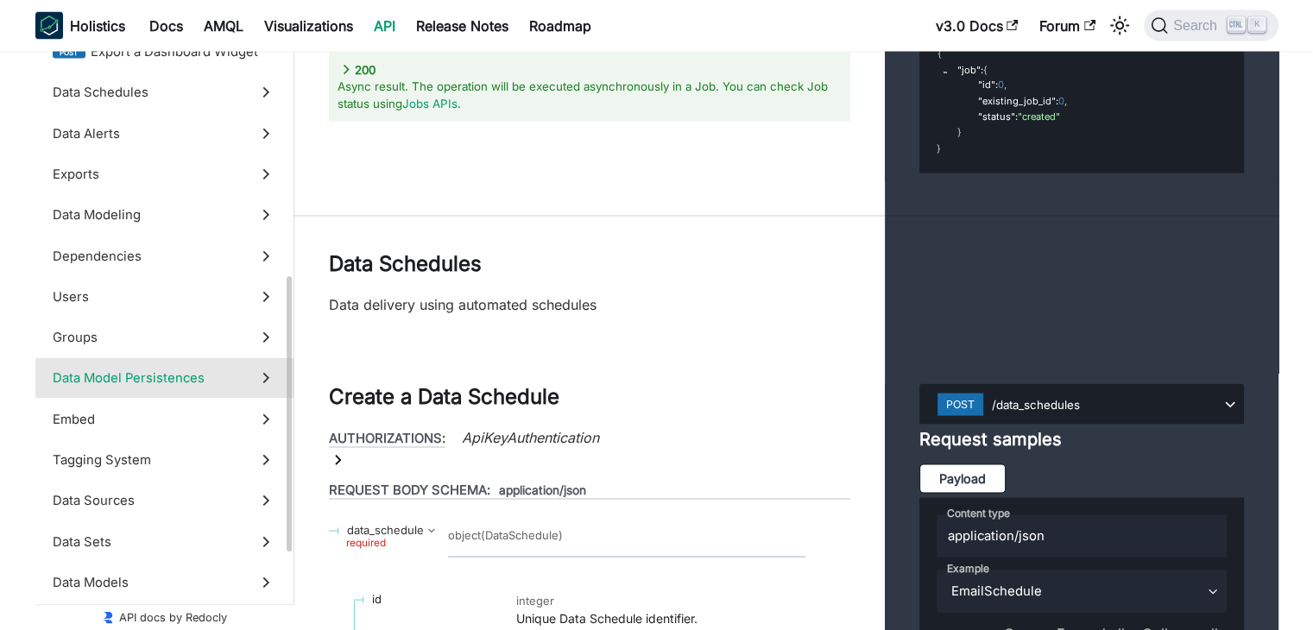
click at [114, 384] on span "Data Model Persistences" at bounding box center [148, 378] width 191 height 19
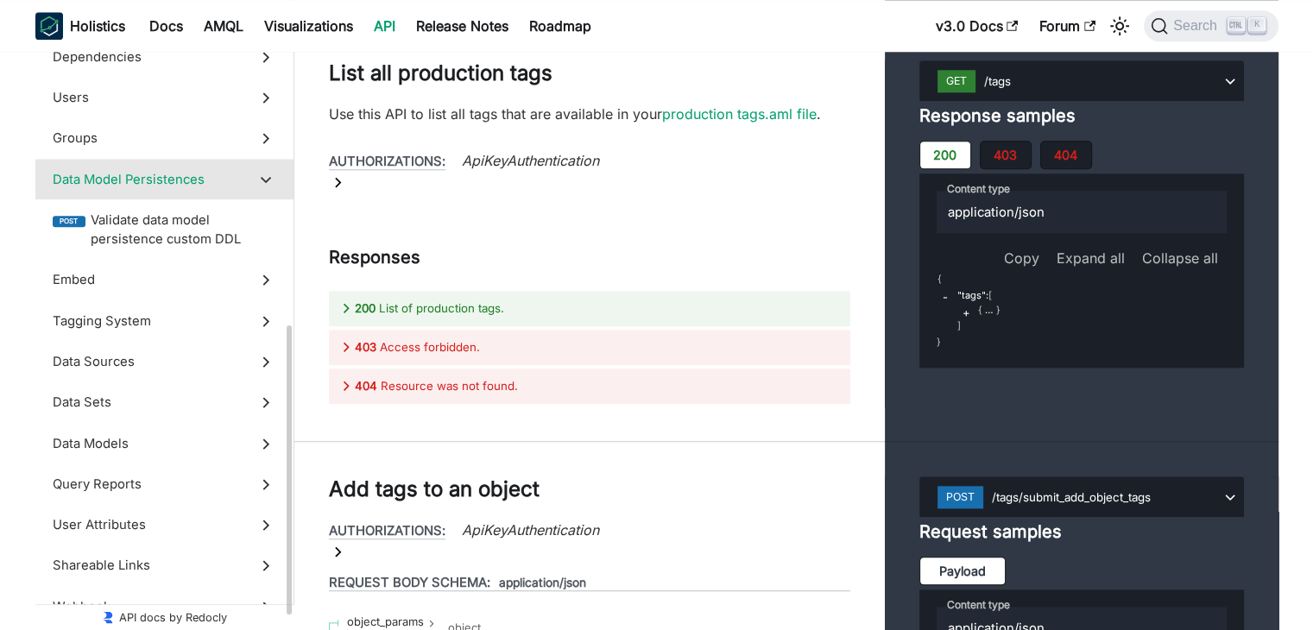
scroll to position [608, 0]
click at [88, 287] on span "Embed" at bounding box center [148, 279] width 191 height 19
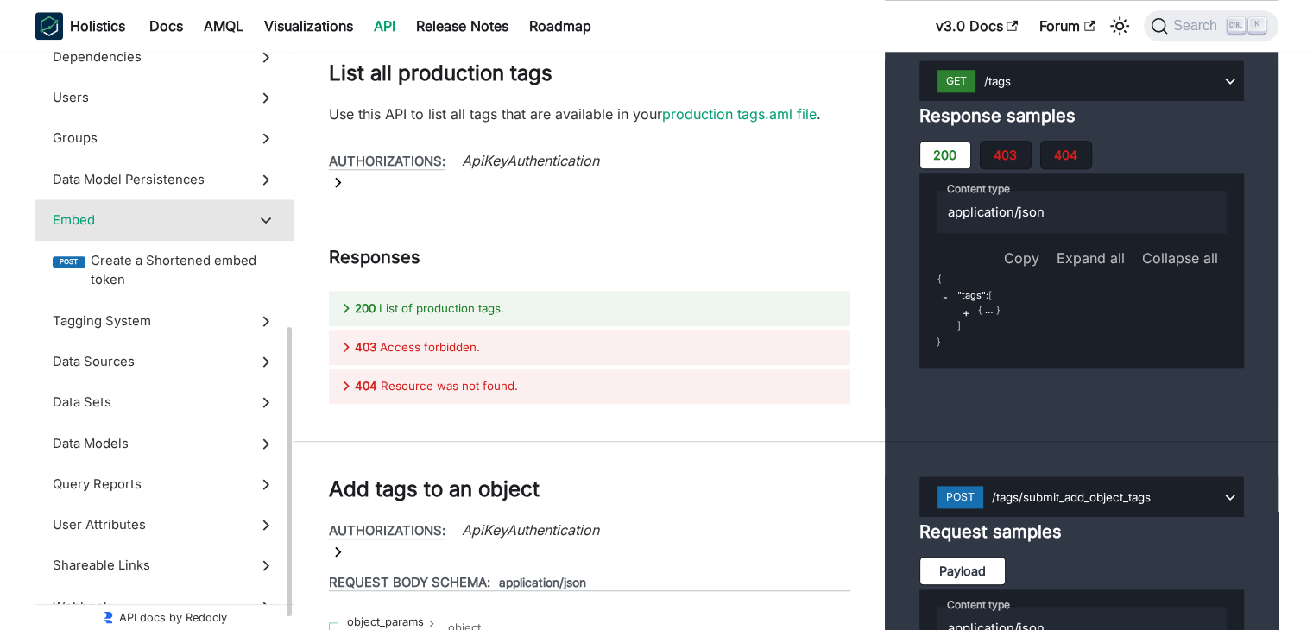
scroll to position [61645, 0]
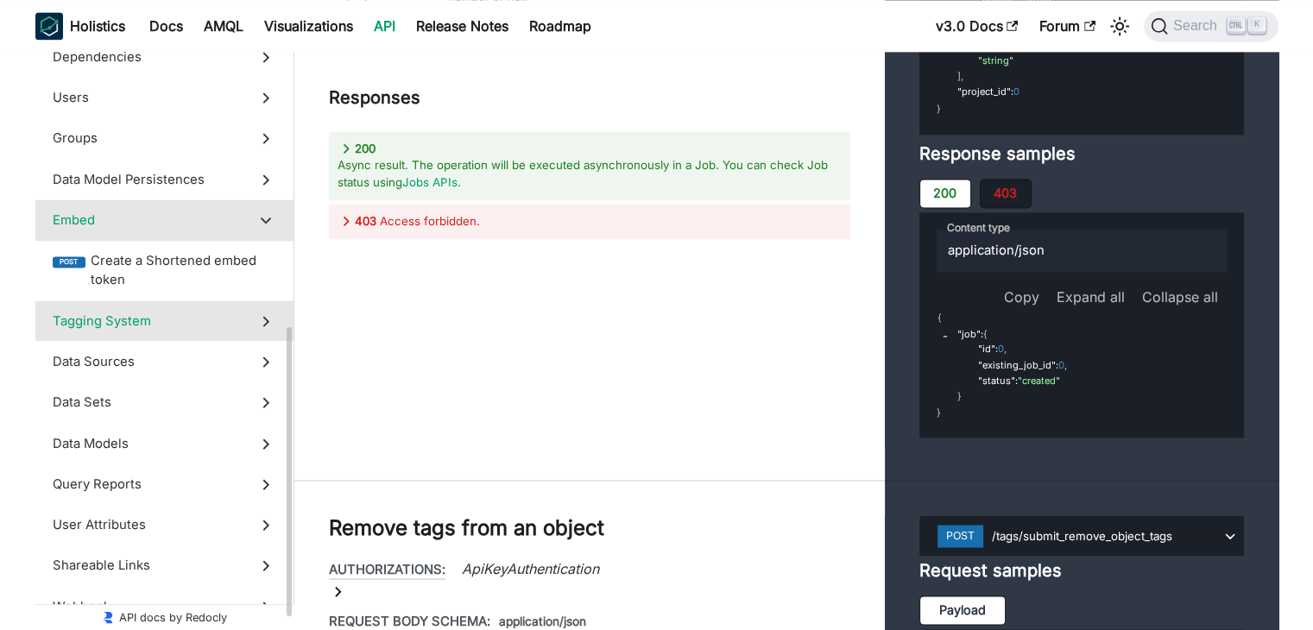
click at [96, 330] on label "Tagging System" at bounding box center [164, 320] width 258 height 41
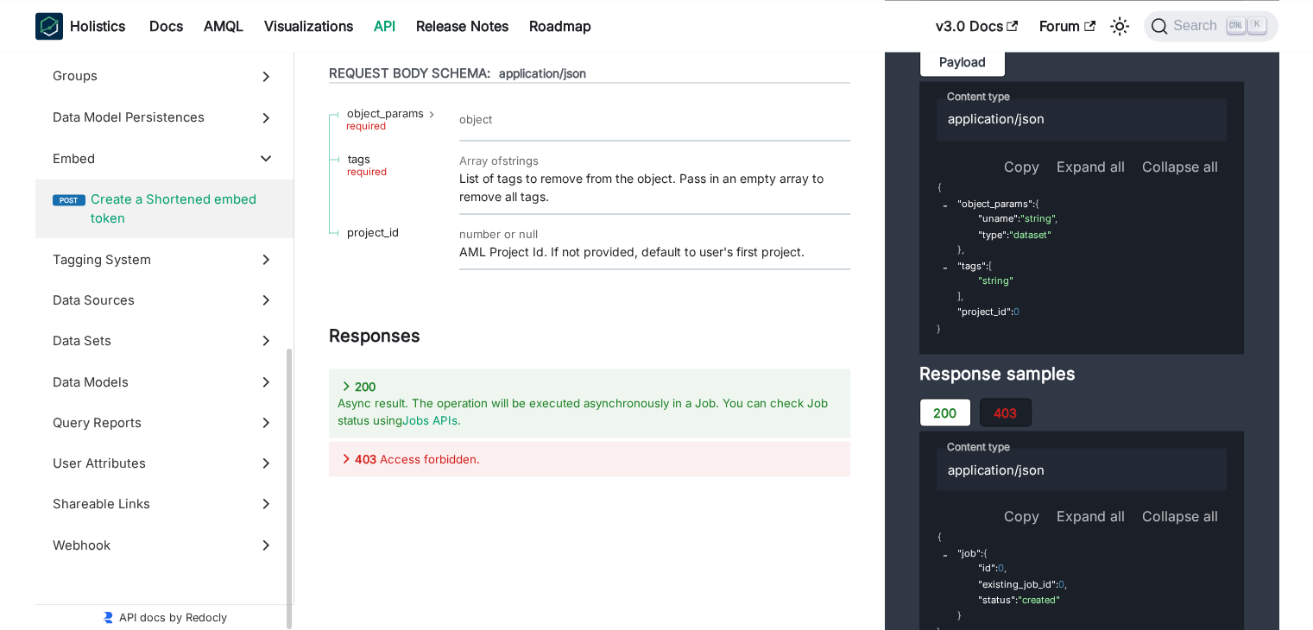
scroll to position [662, 0]
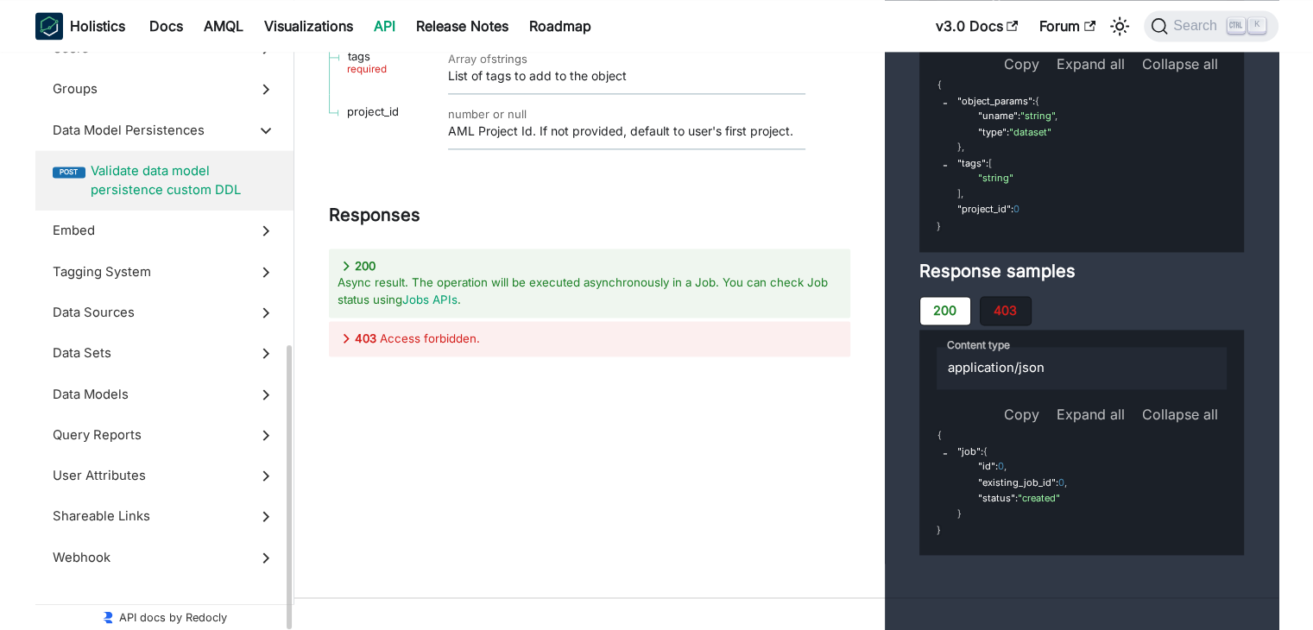
scroll to position [61424, 0]
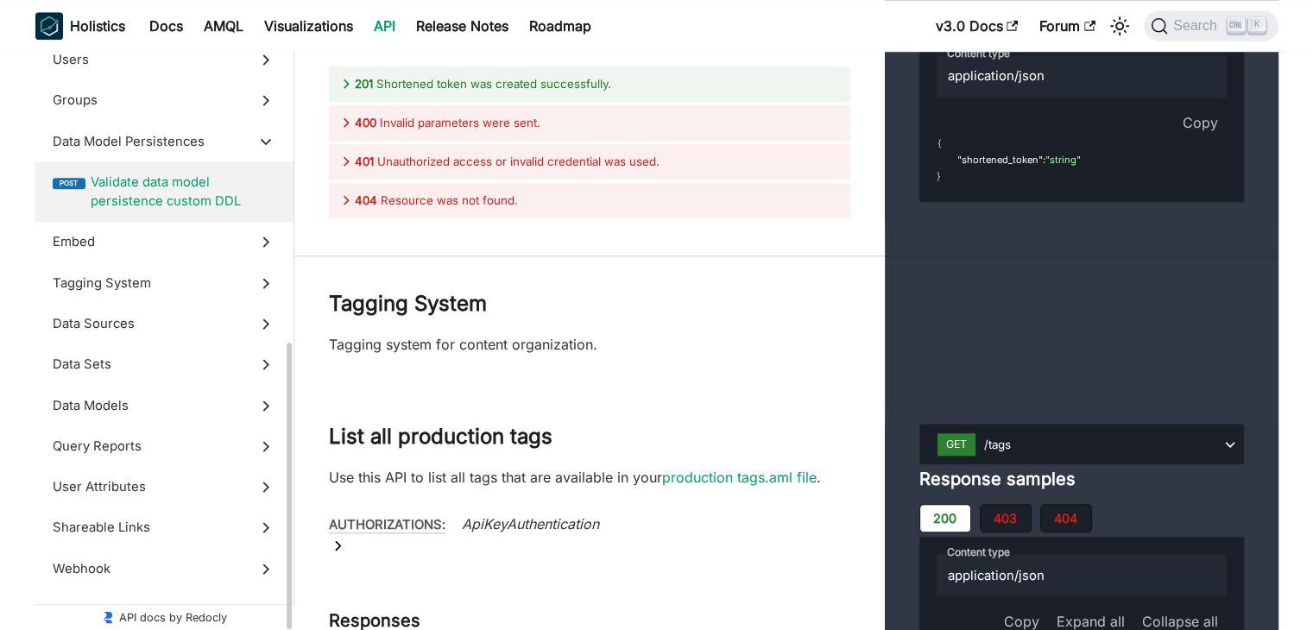
scroll to position [60267, 0]
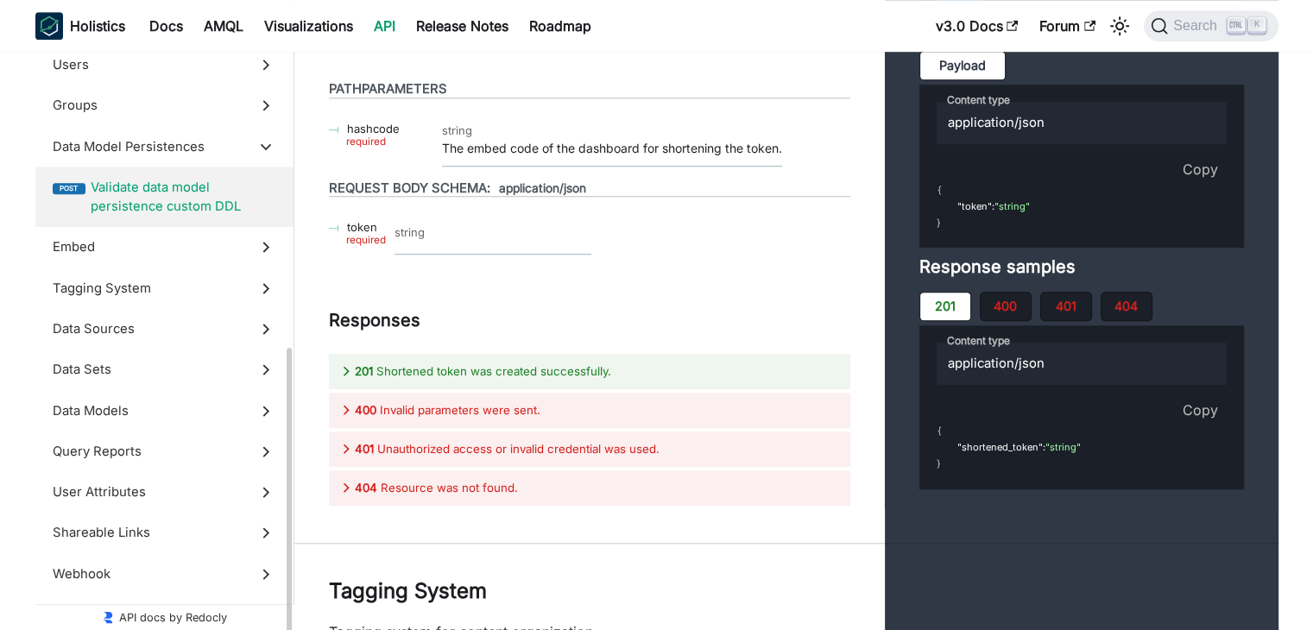
scroll to position [639, 0]
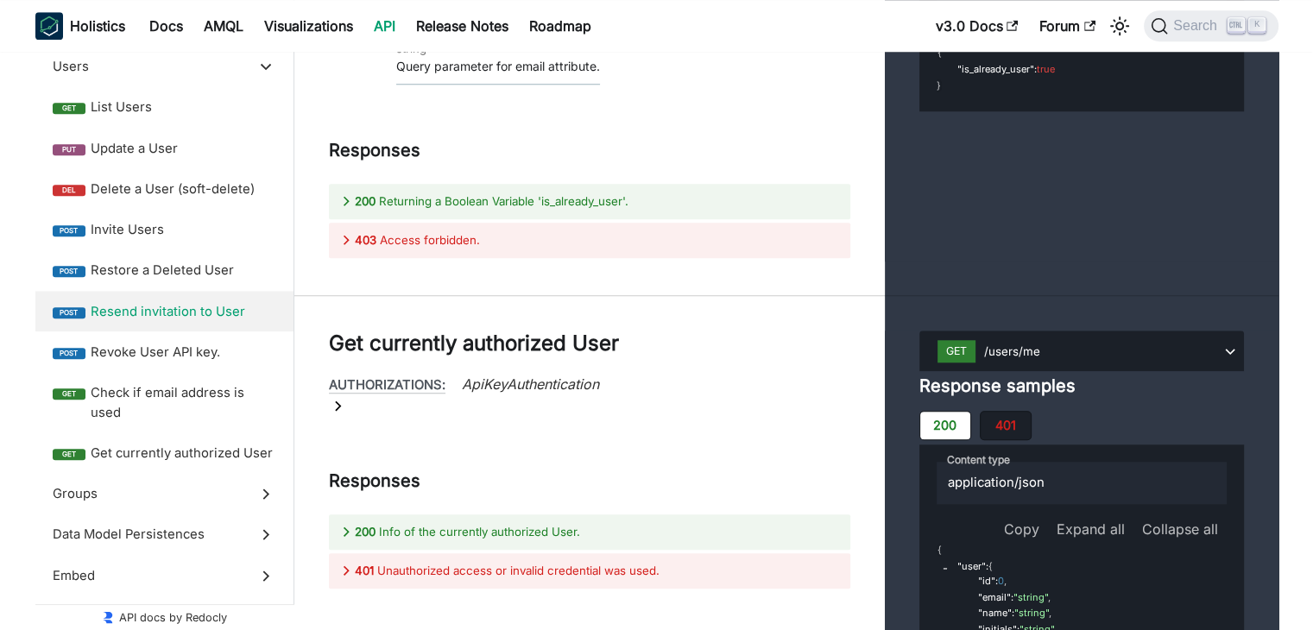
scroll to position [54051, 0]
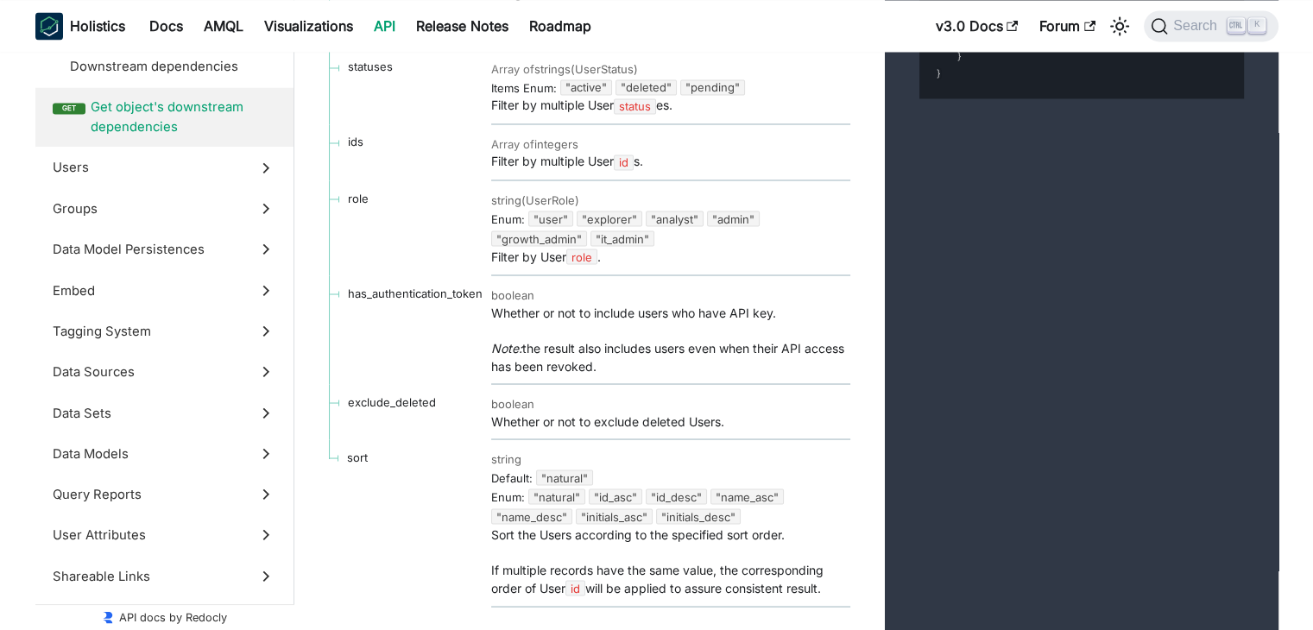
scroll to position [634, 0]
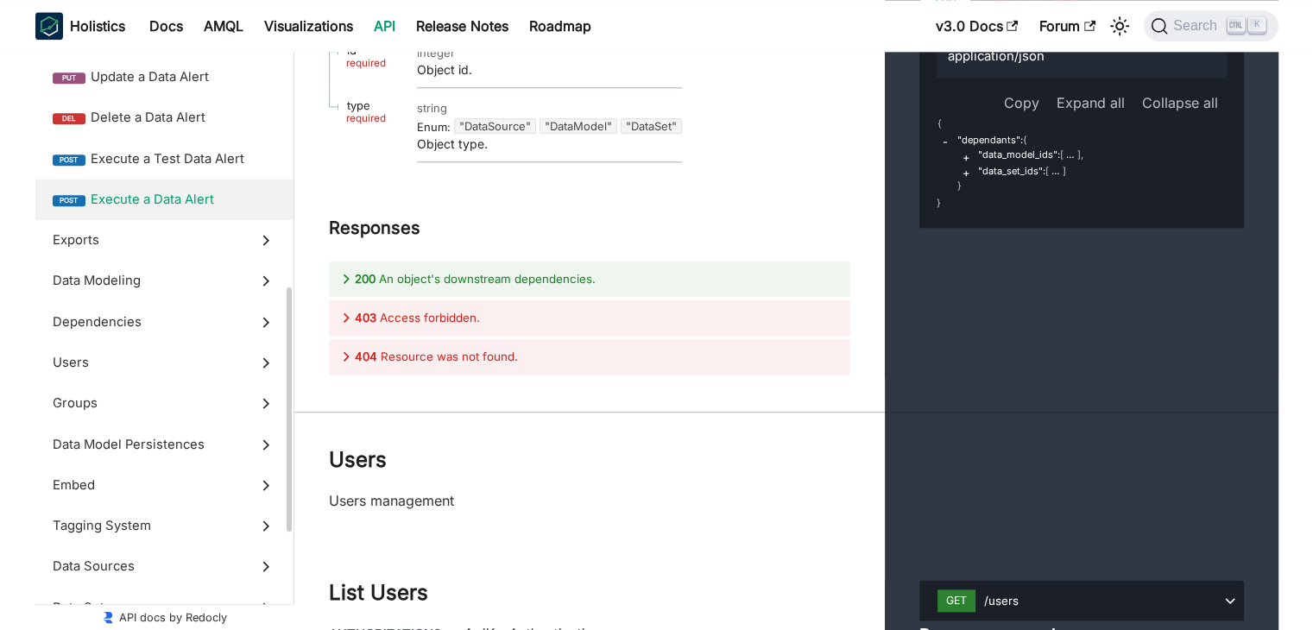
scroll to position [627, 0]
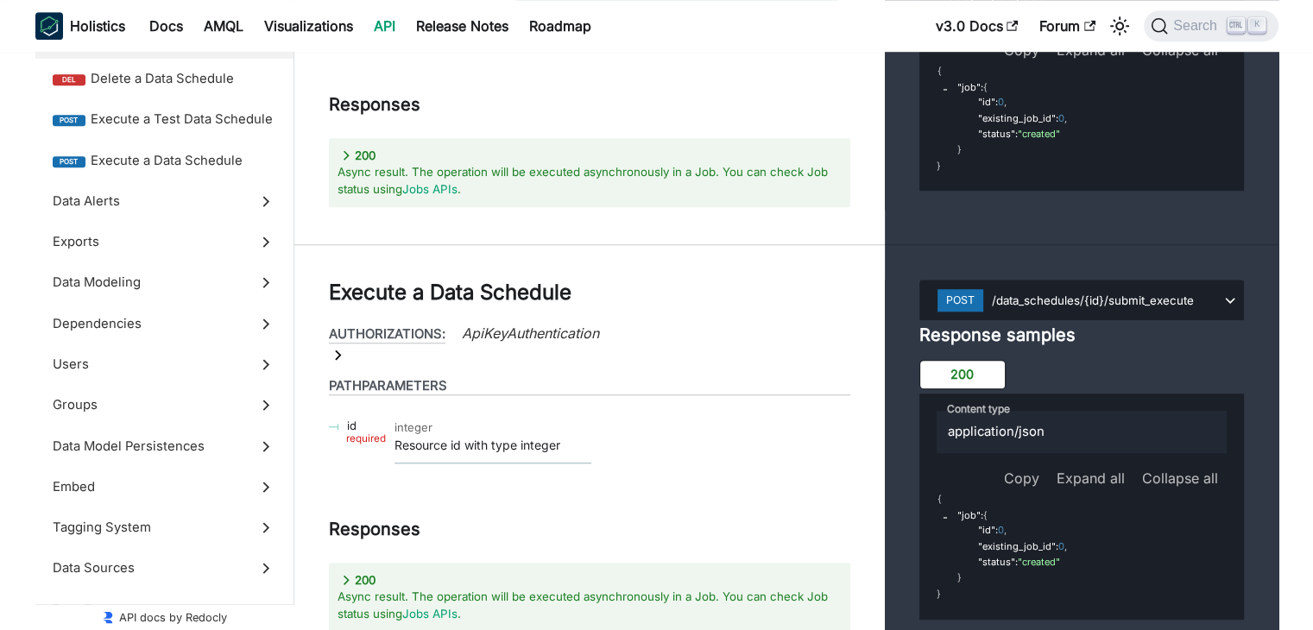
scroll to position [40719, 0]
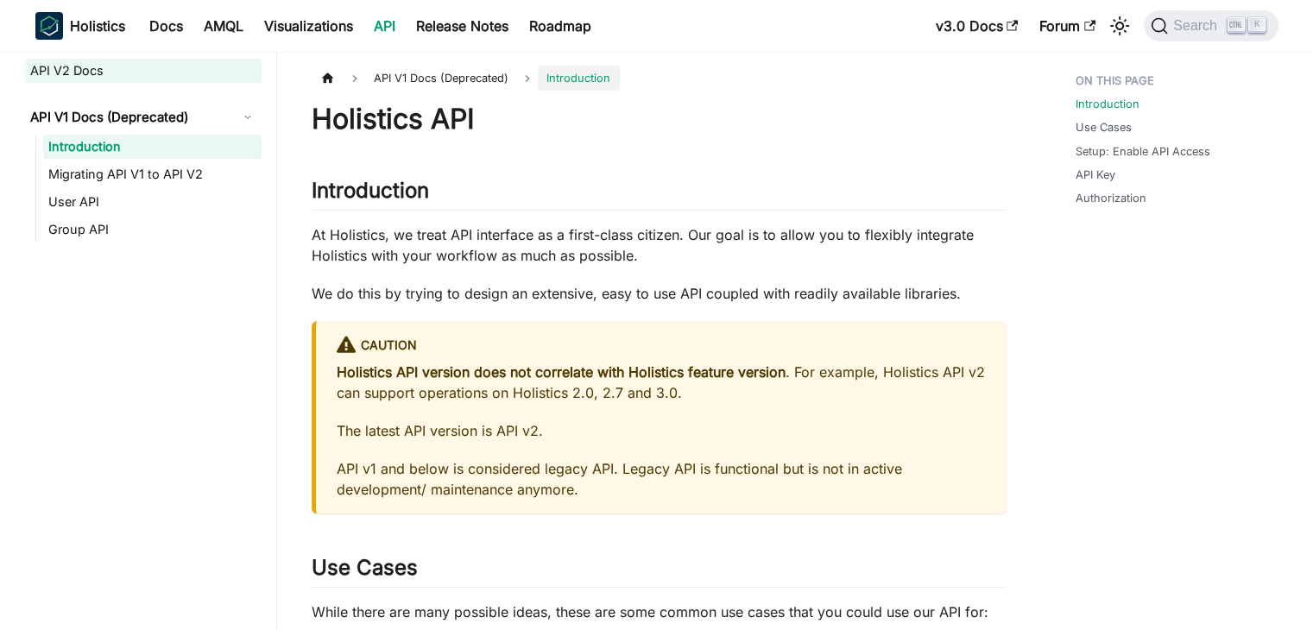
click at [137, 67] on link "API V2 Docs" at bounding box center [143, 71] width 236 height 24
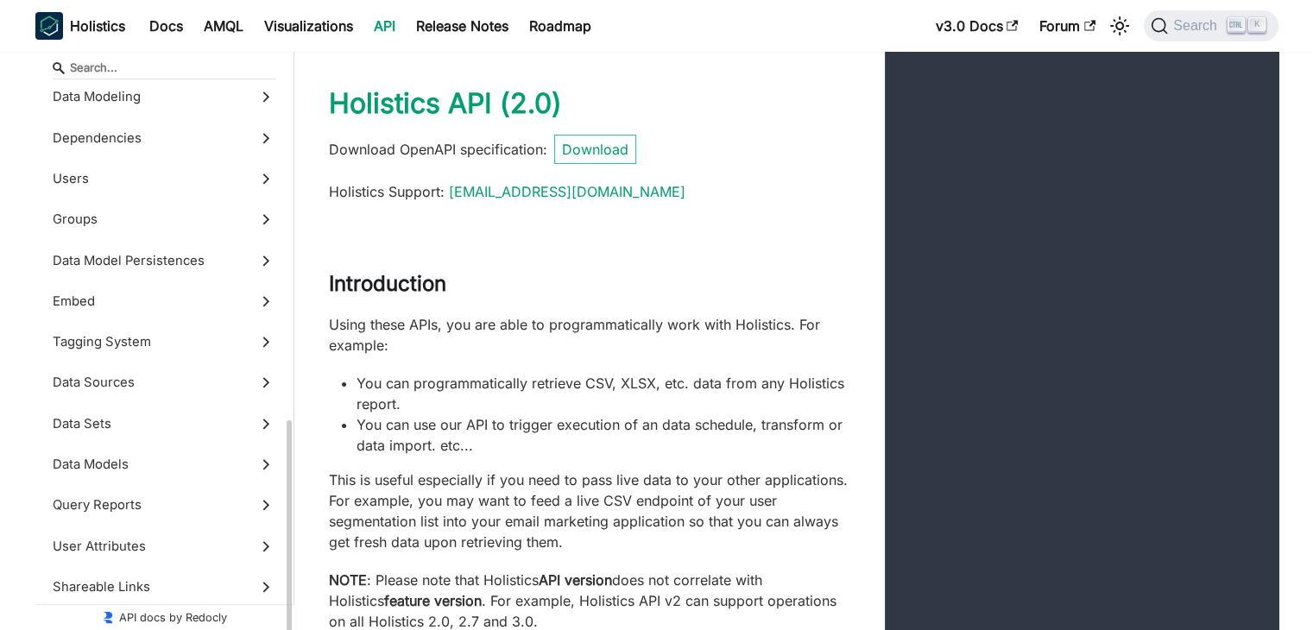
scroll to position [624, 0]
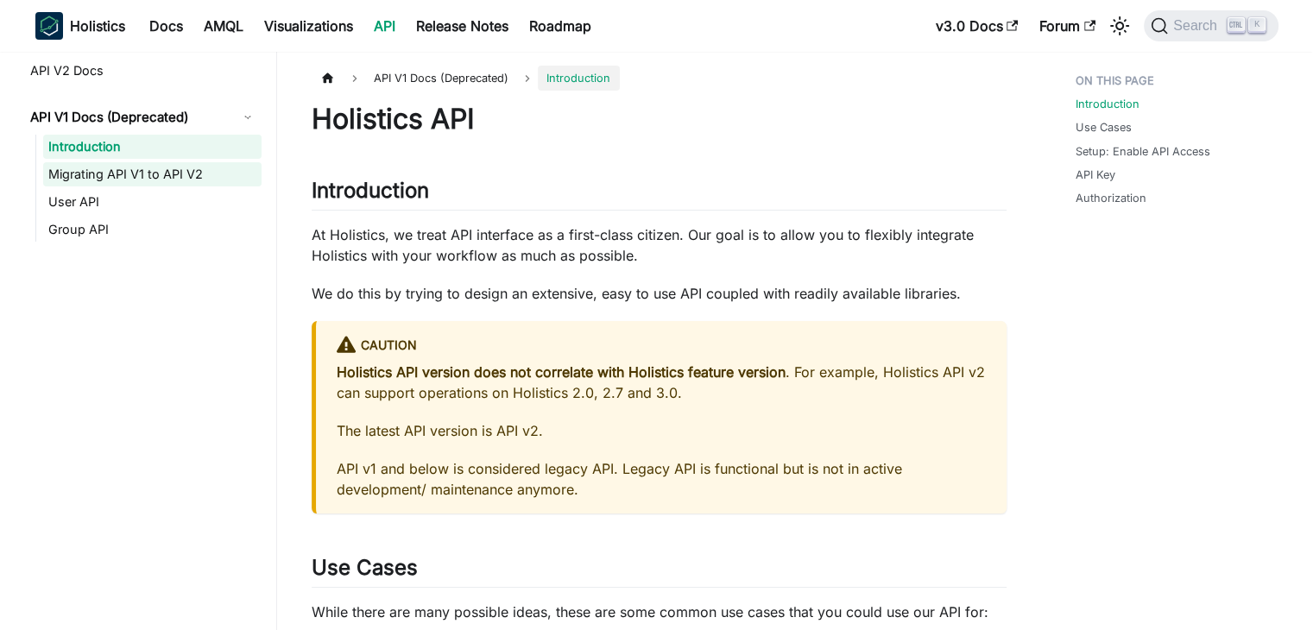
click at [98, 182] on link "Migrating API V1 to API V2" at bounding box center [152, 174] width 218 height 24
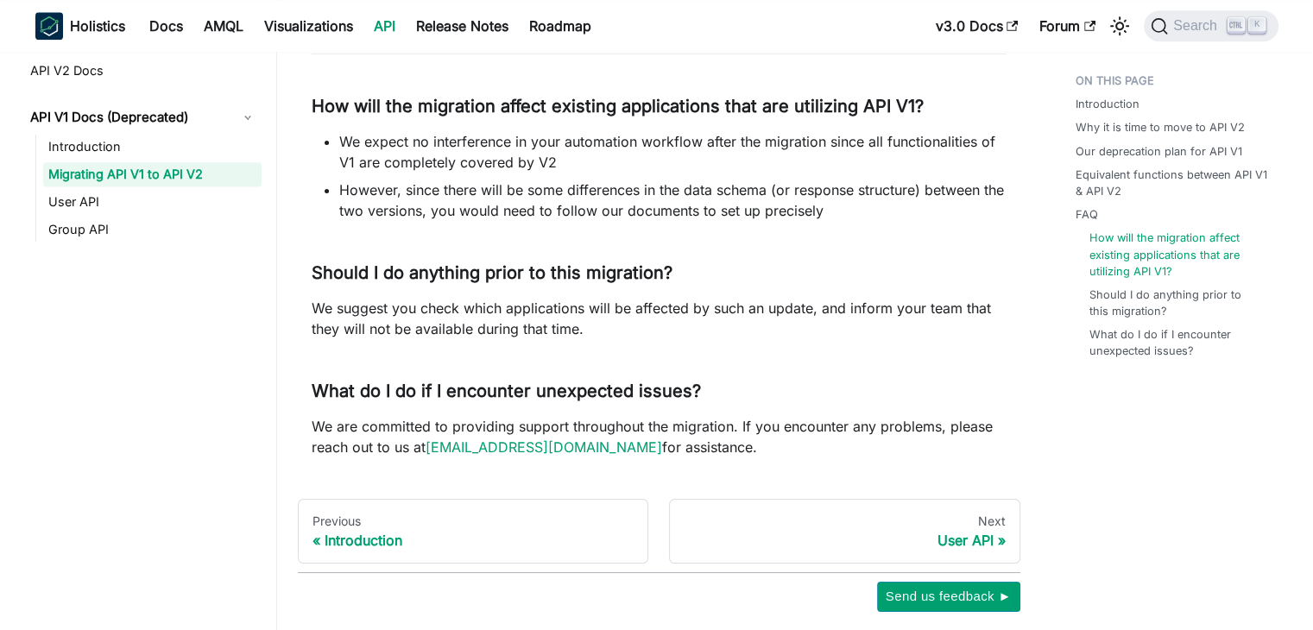
scroll to position [2399, 0]
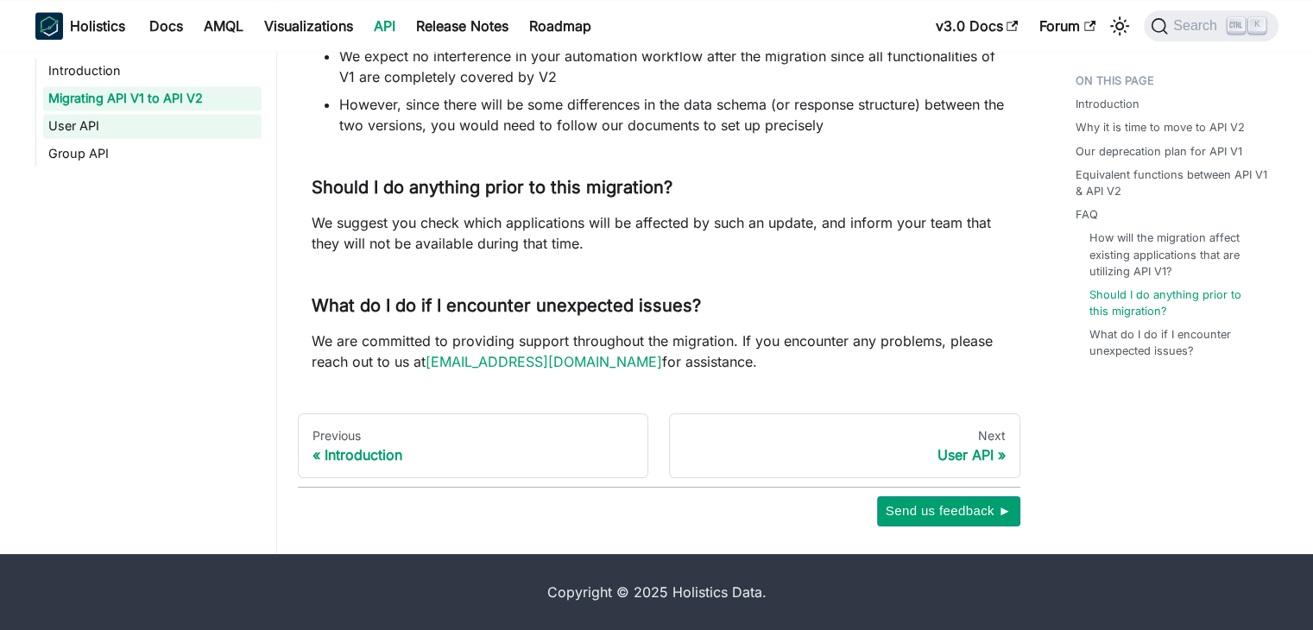
click at [82, 134] on link "User API" at bounding box center [152, 126] width 218 height 24
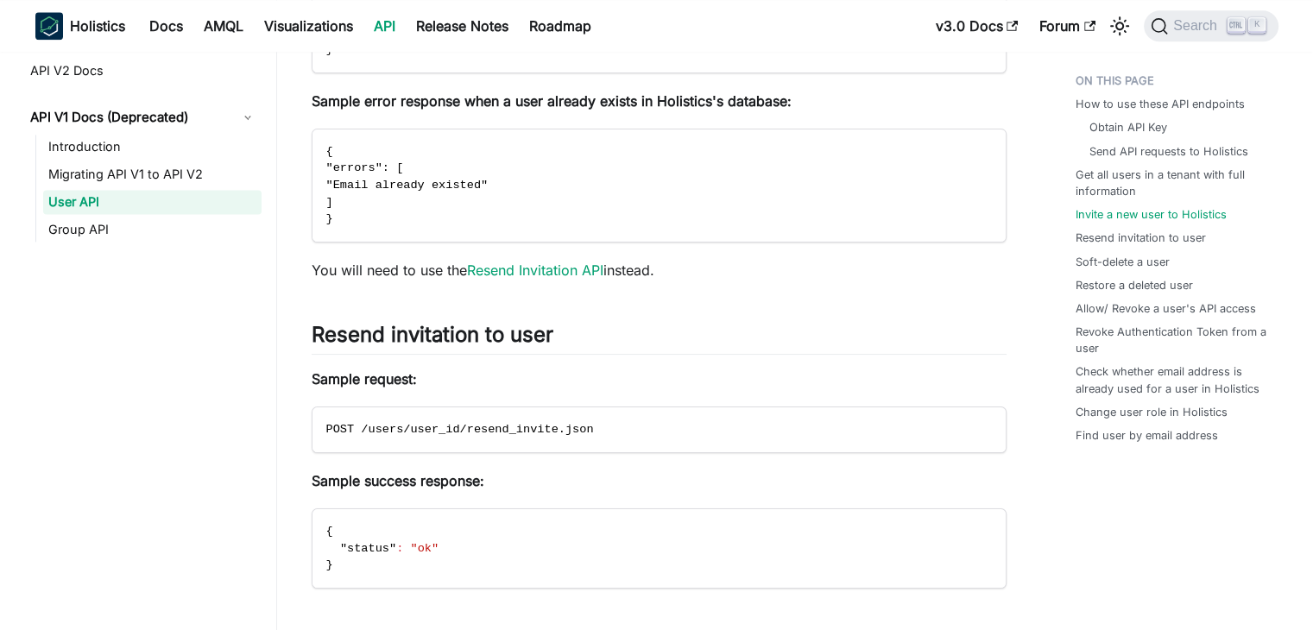
scroll to position [2368, 0]
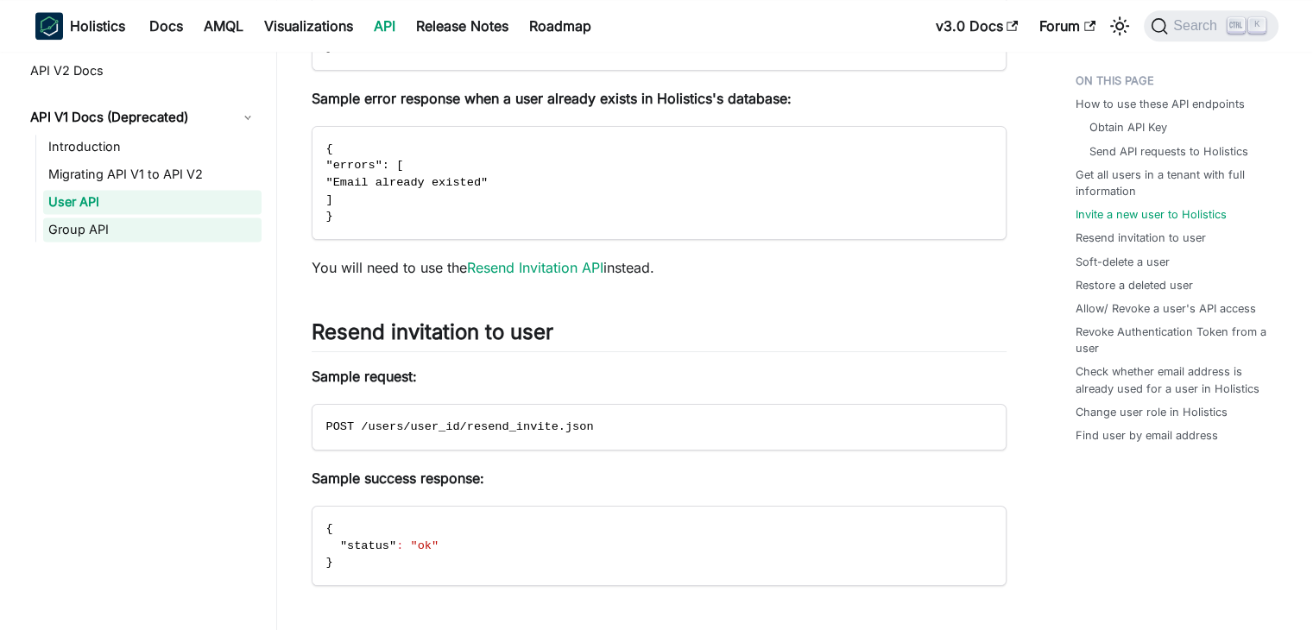
click at [67, 239] on link "Group API" at bounding box center [152, 230] width 218 height 24
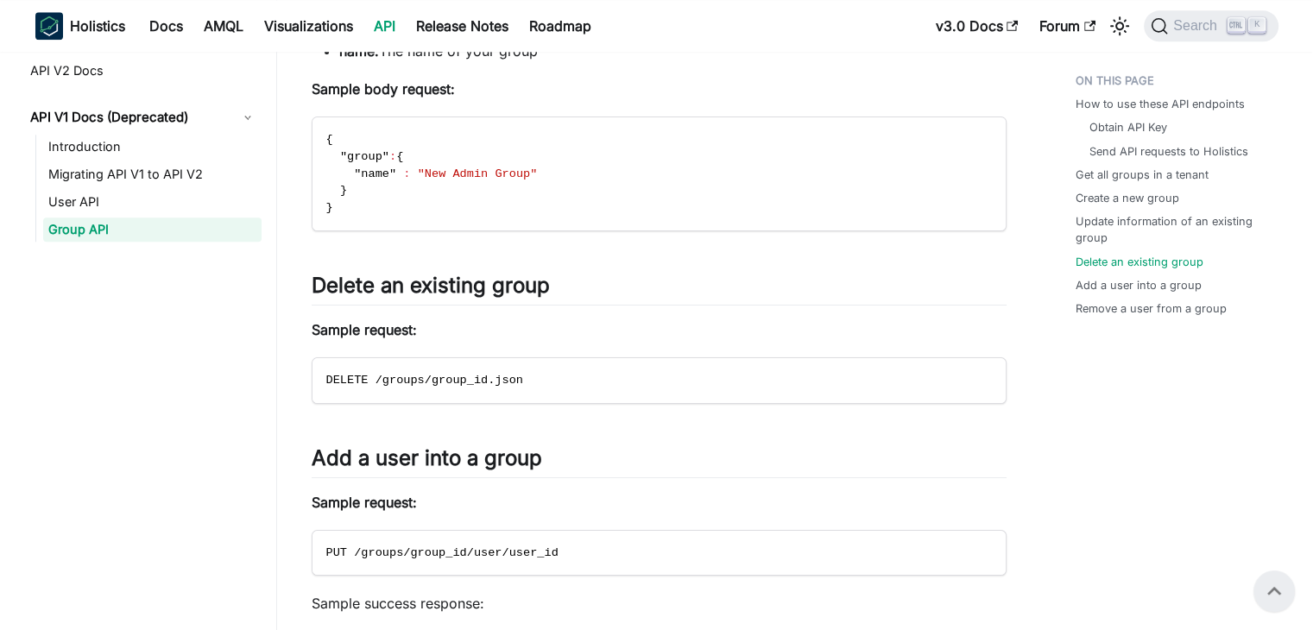
scroll to position [1747, 0]
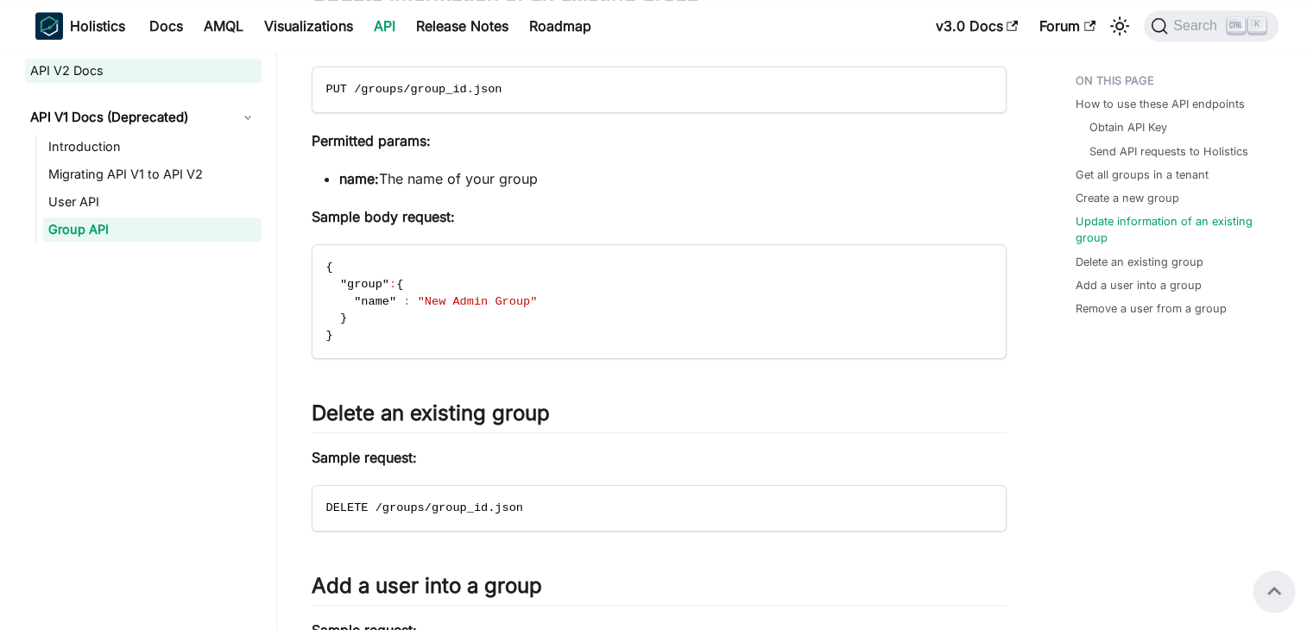
click at [79, 63] on link "API V2 Docs" at bounding box center [143, 71] width 236 height 24
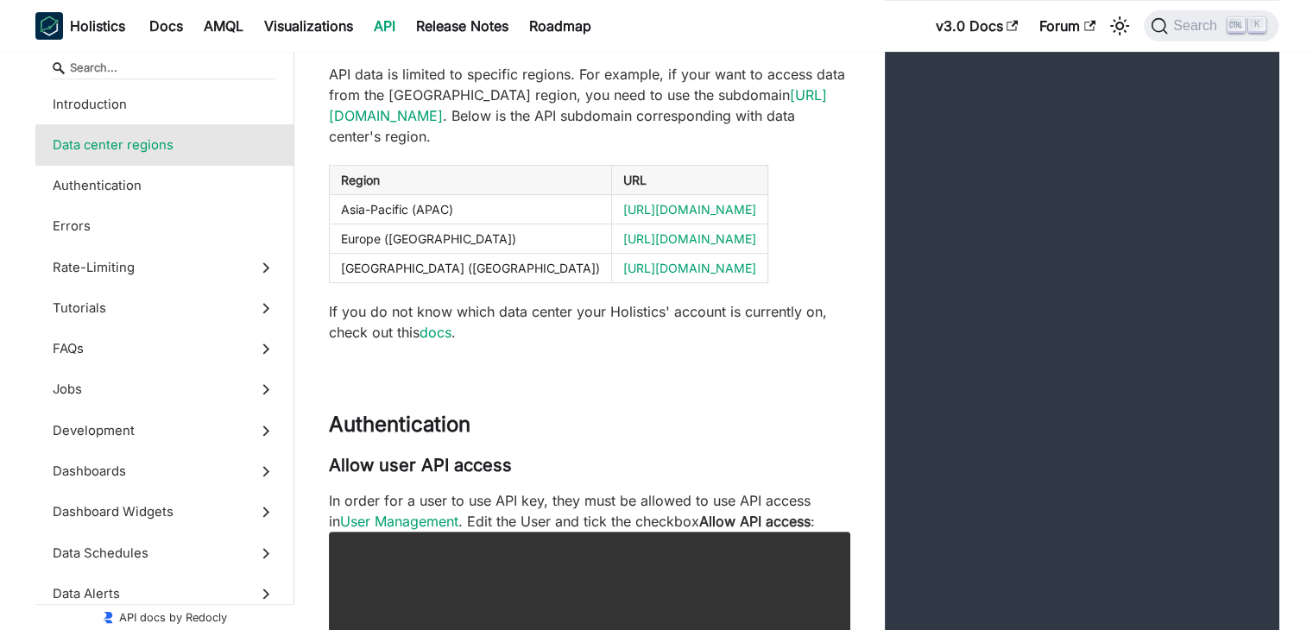
scroll to position [26, 0]
